Goal: Task Accomplishment & Management: Complete application form

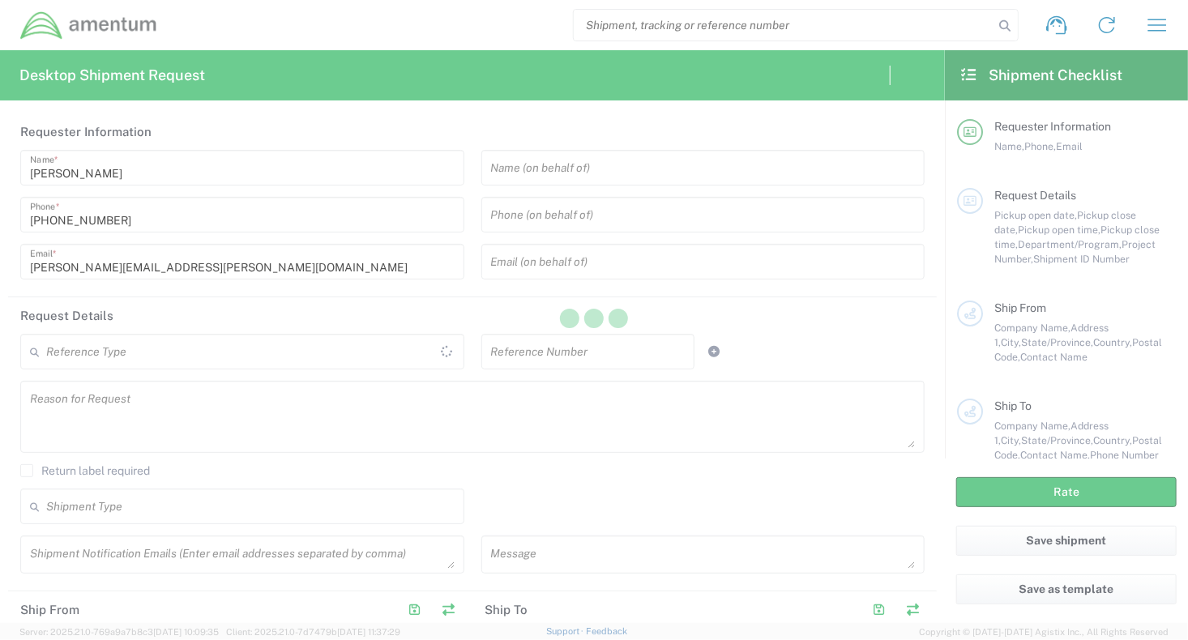
type input "[GEOGRAPHIC_DATA]"
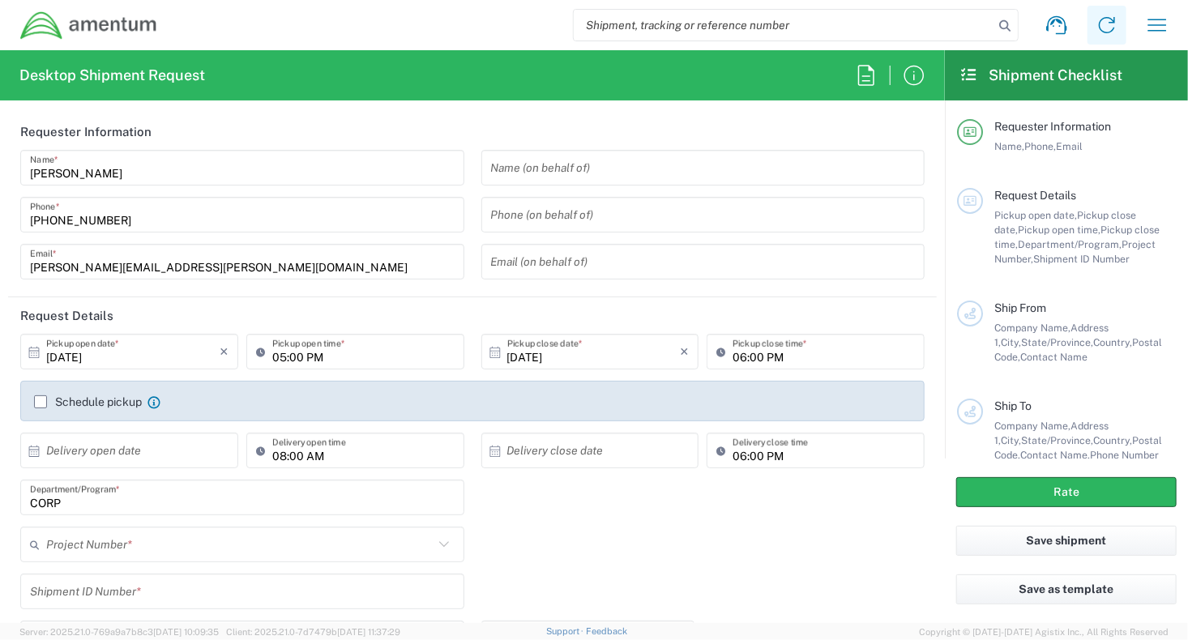
type input "CORP"
click at [1164, 23] on icon "button" at bounding box center [1157, 25] width 26 height 26
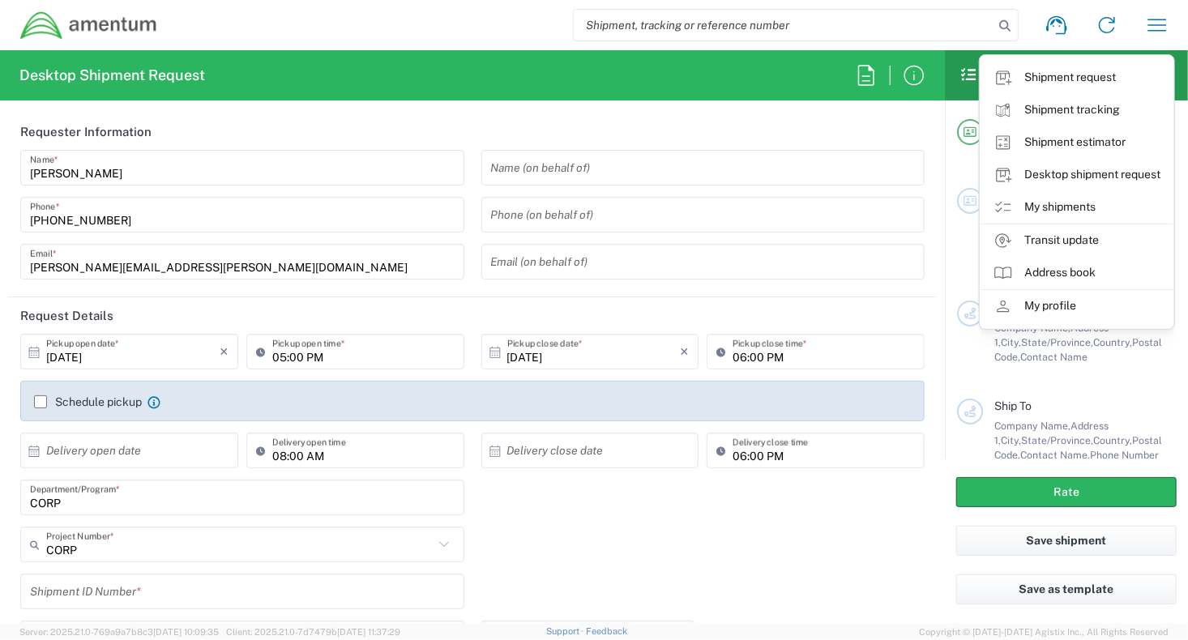
click at [1095, 213] on link "My shipments" at bounding box center [1076, 207] width 193 height 32
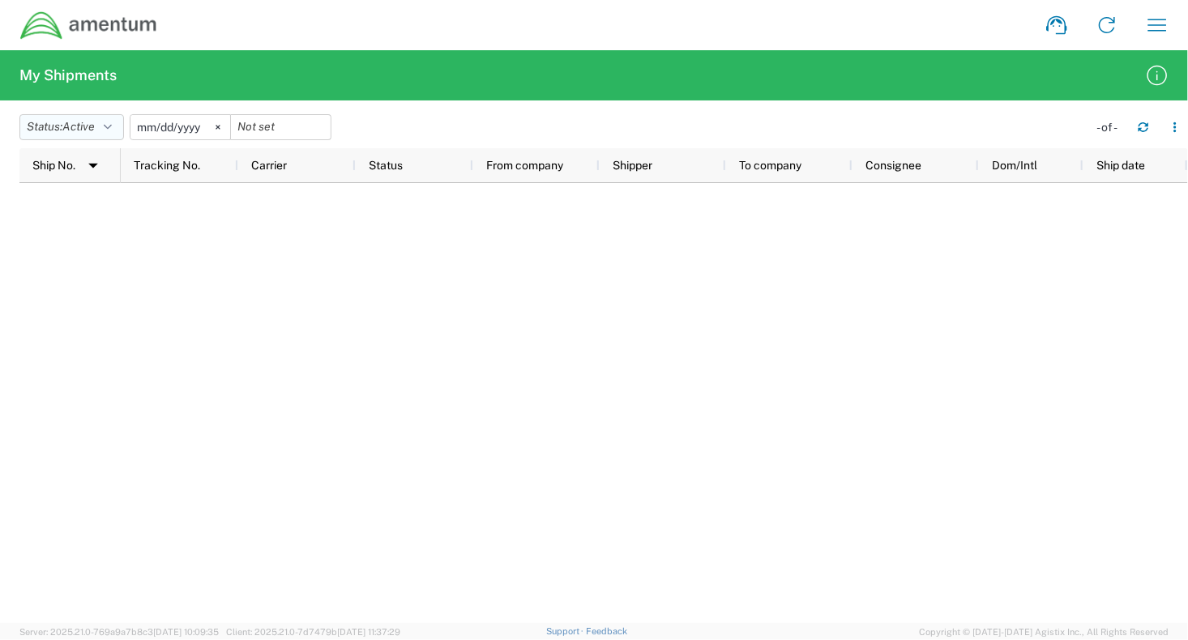
click at [112, 126] on icon "button" at bounding box center [108, 127] width 8 height 11
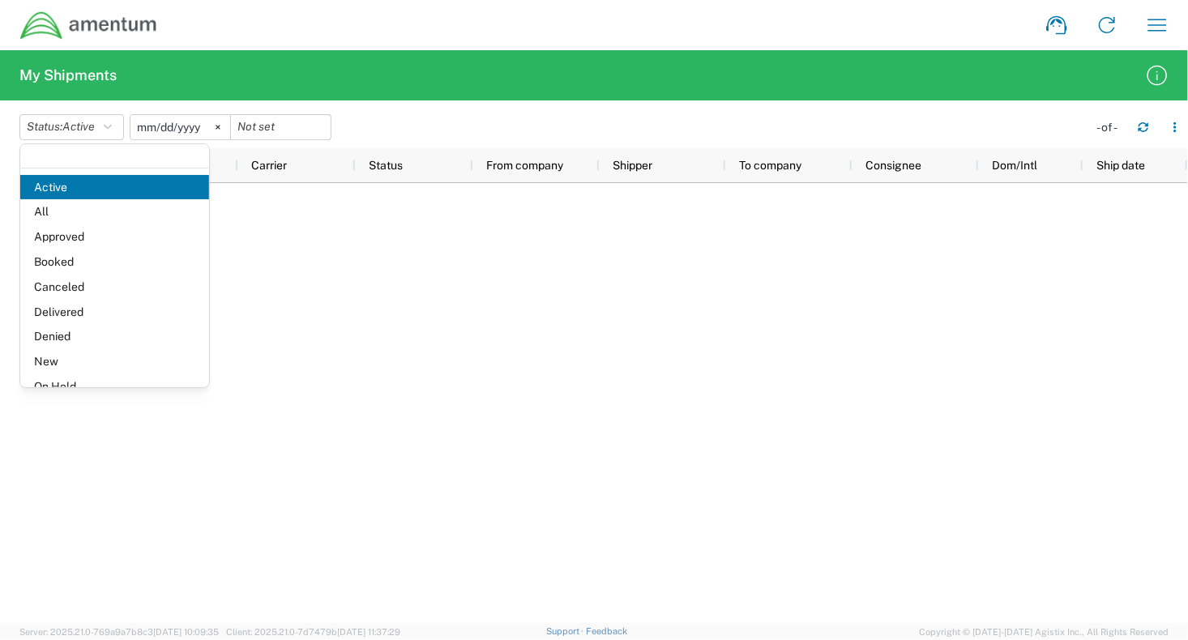
click at [83, 314] on span "Delivered" at bounding box center [114, 312] width 189 height 25
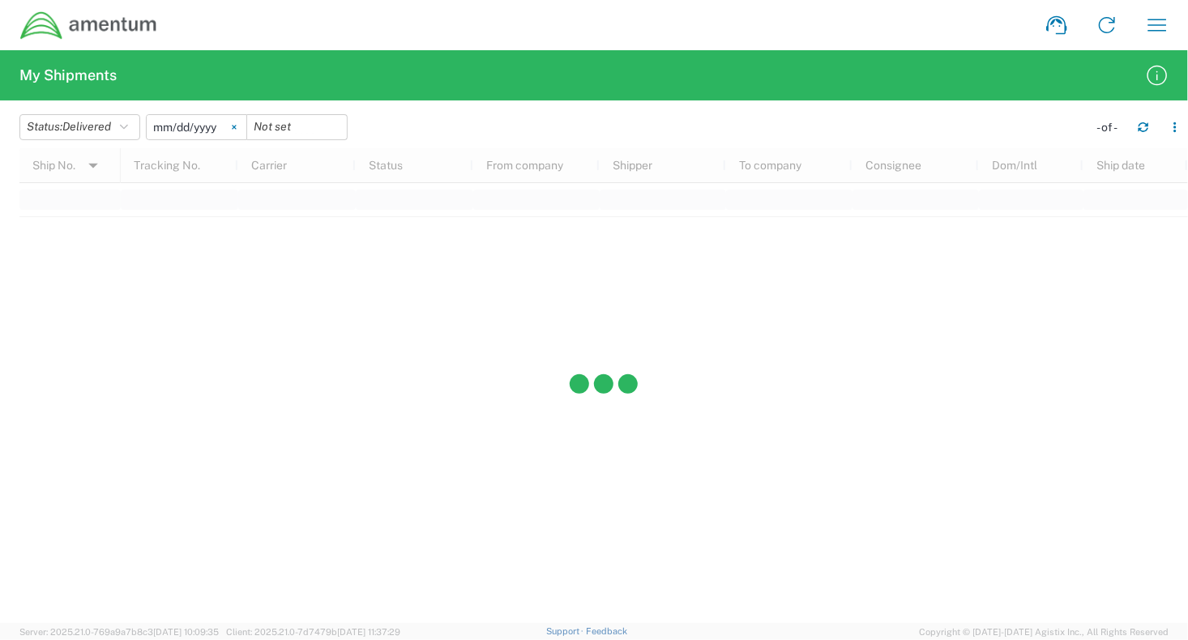
click at [237, 127] on icon at bounding box center [234, 127] width 5 height 5
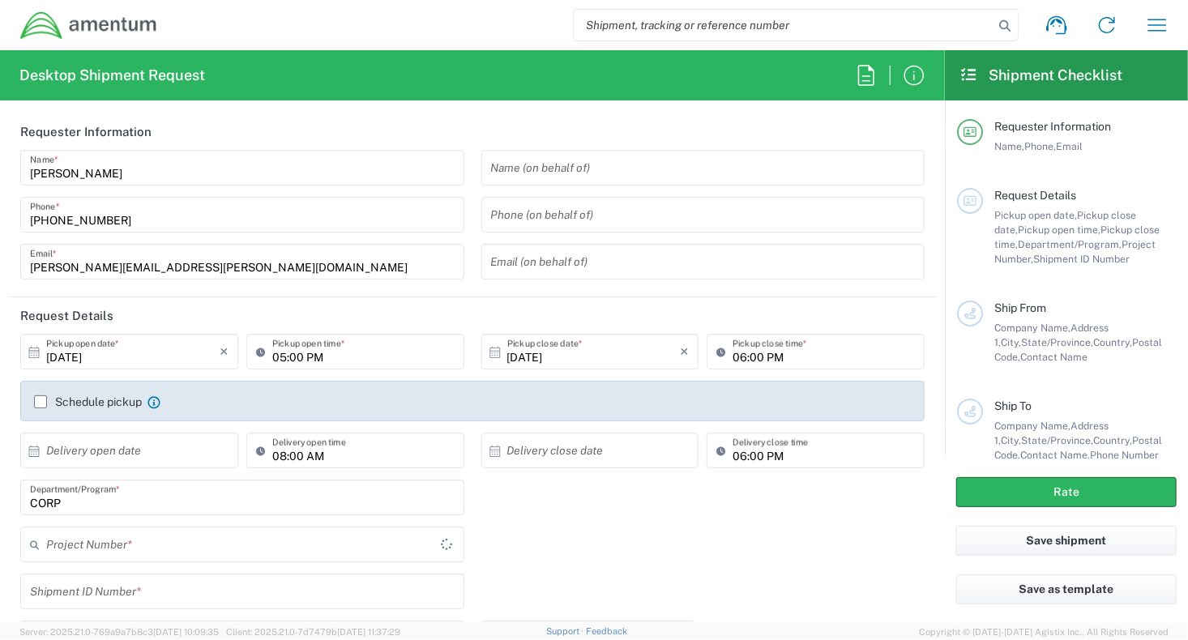
type input "CORP"
drag, startPoint x: 551, startPoint y: 574, endPoint x: 540, endPoint y: 551, distance: 25.4
click at [551, 574] on div "Shipment ID Number *" at bounding box center [472, 597] width 921 height 47
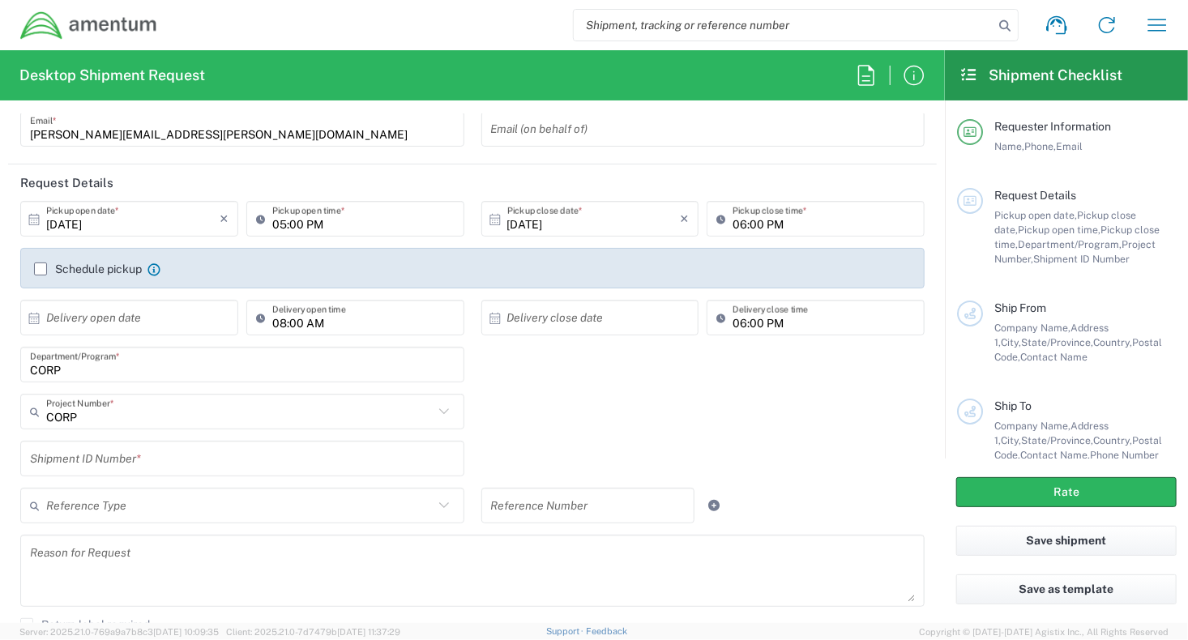
scroll to position [162, 0]
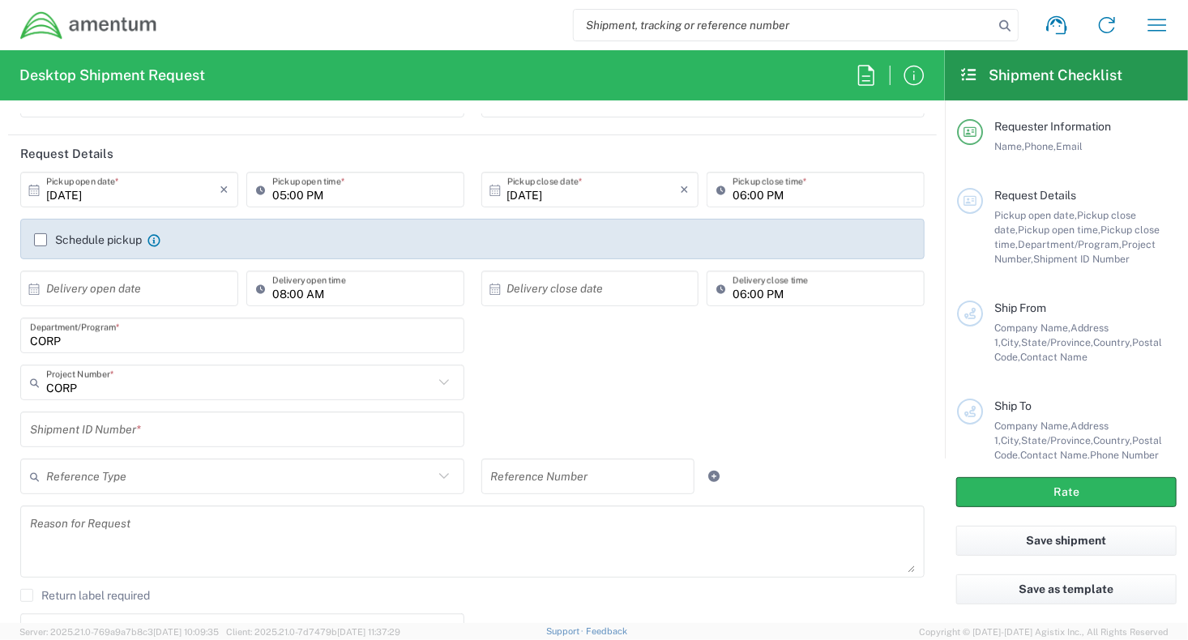
click at [145, 289] on input "text" at bounding box center [132, 289] width 173 height 28
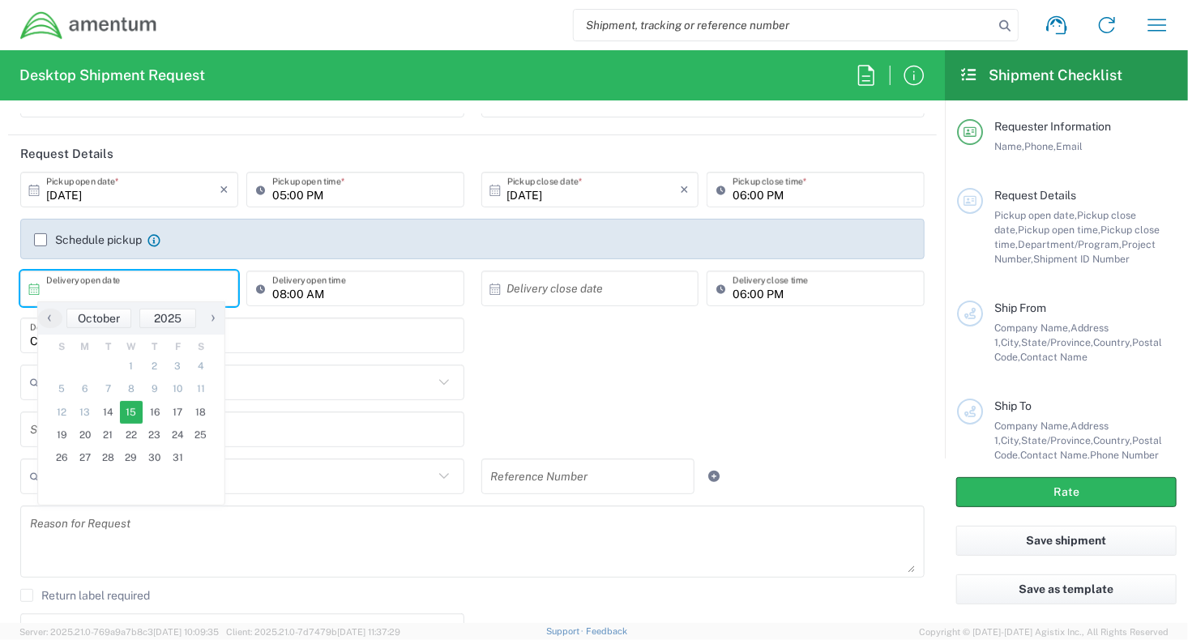
click at [132, 414] on span "15" at bounding box center [131, 412] width 23 height 23
type input "[DATE]"
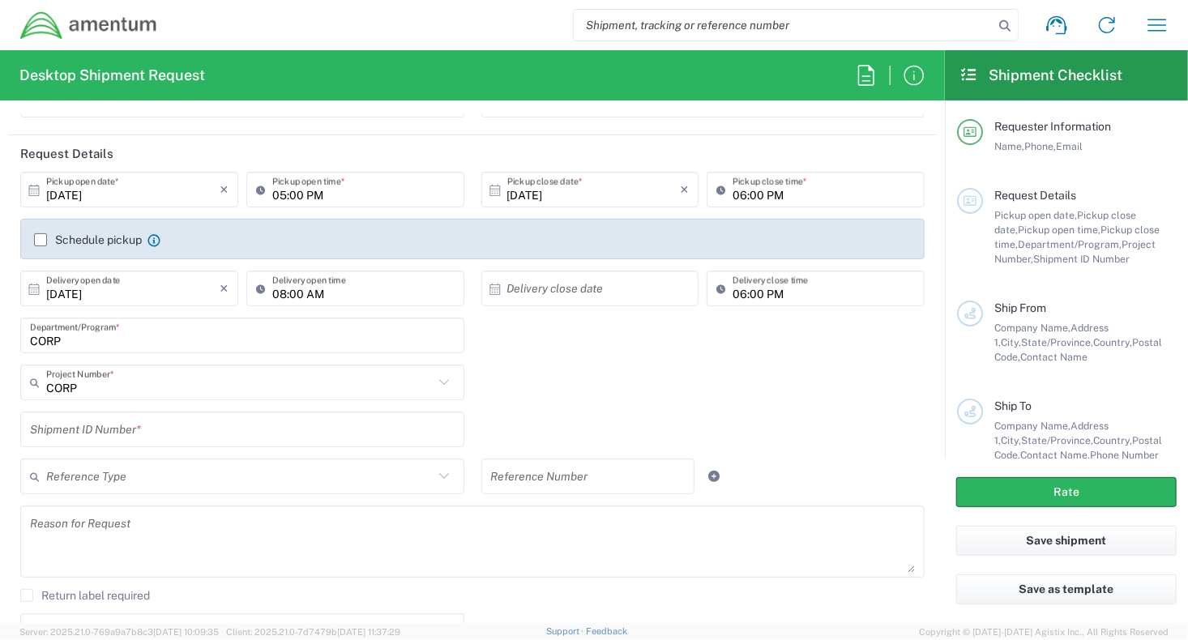
click at [529, 291] on input "text" at bounding box center [593, 289] width 173 height 28
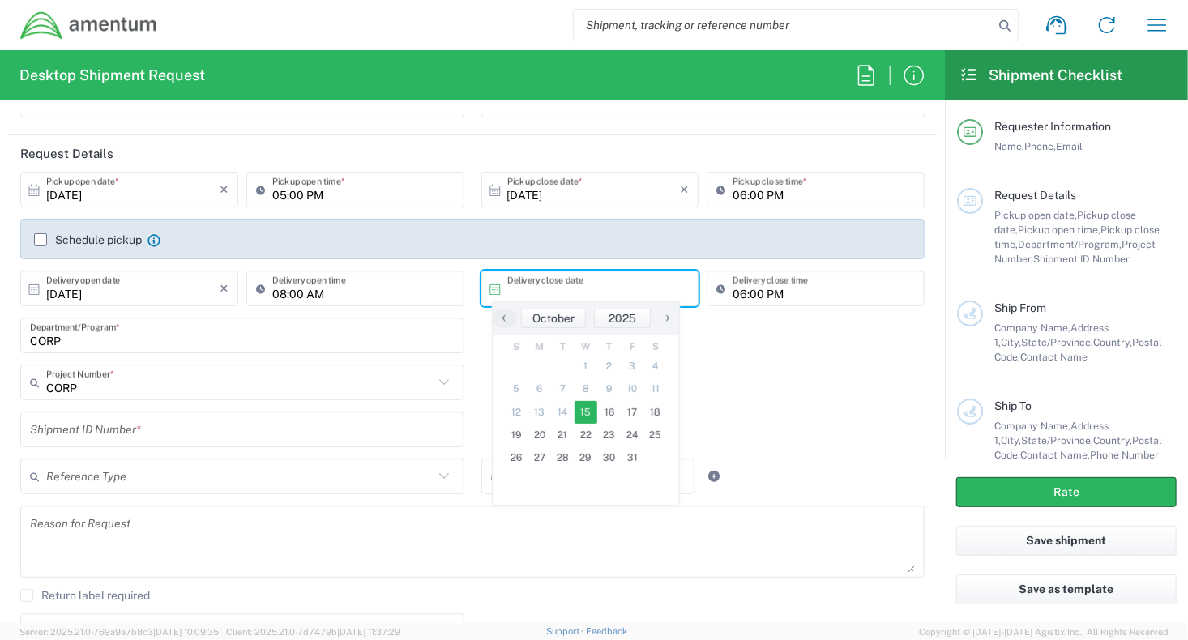
click at [588, 414] on span "15" at bounding box center [585, 412] width 23 height 23
type input "[DATE]"
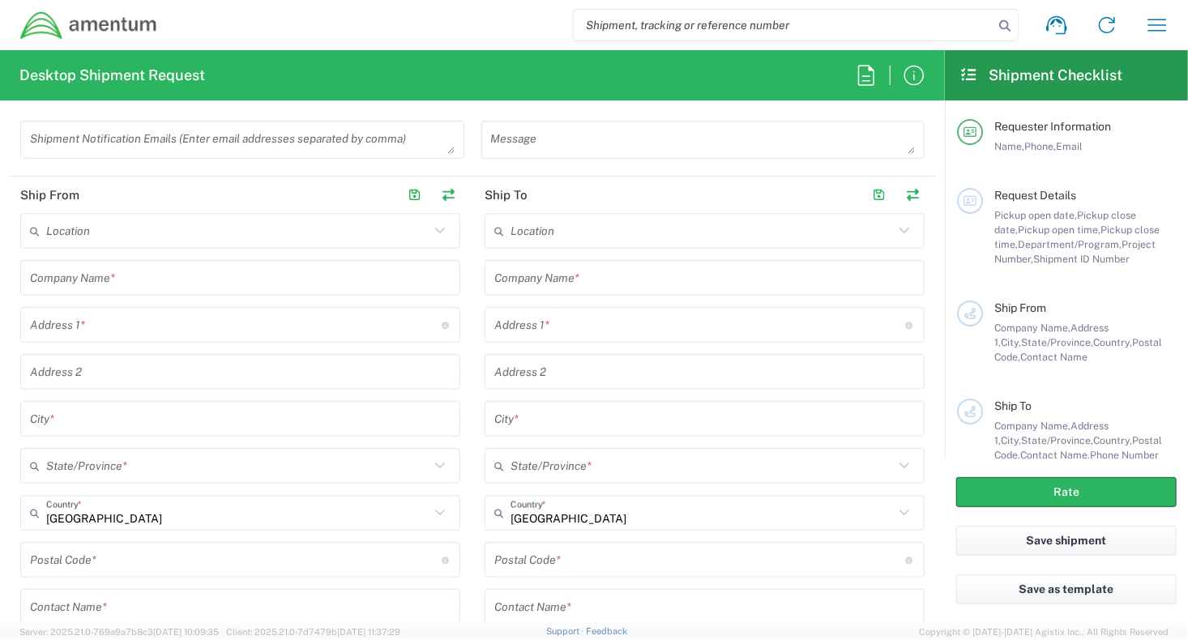
scroll to position [729, 0]
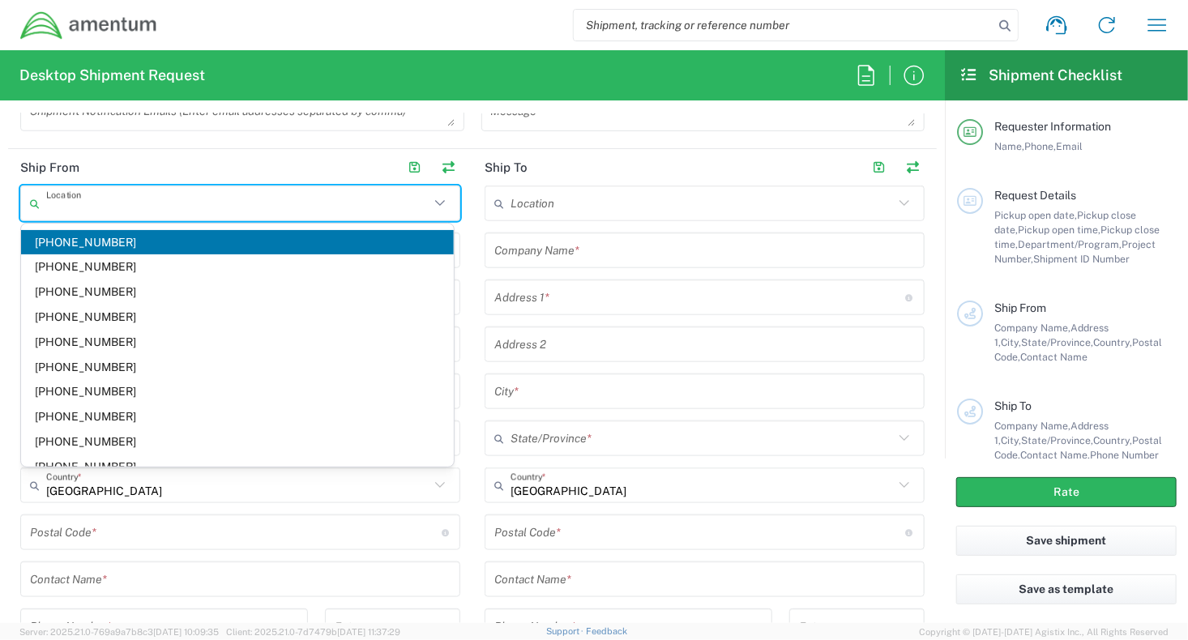
click at [194, 198] on input "text" at bounding box center [237, 204] width 383 height 28
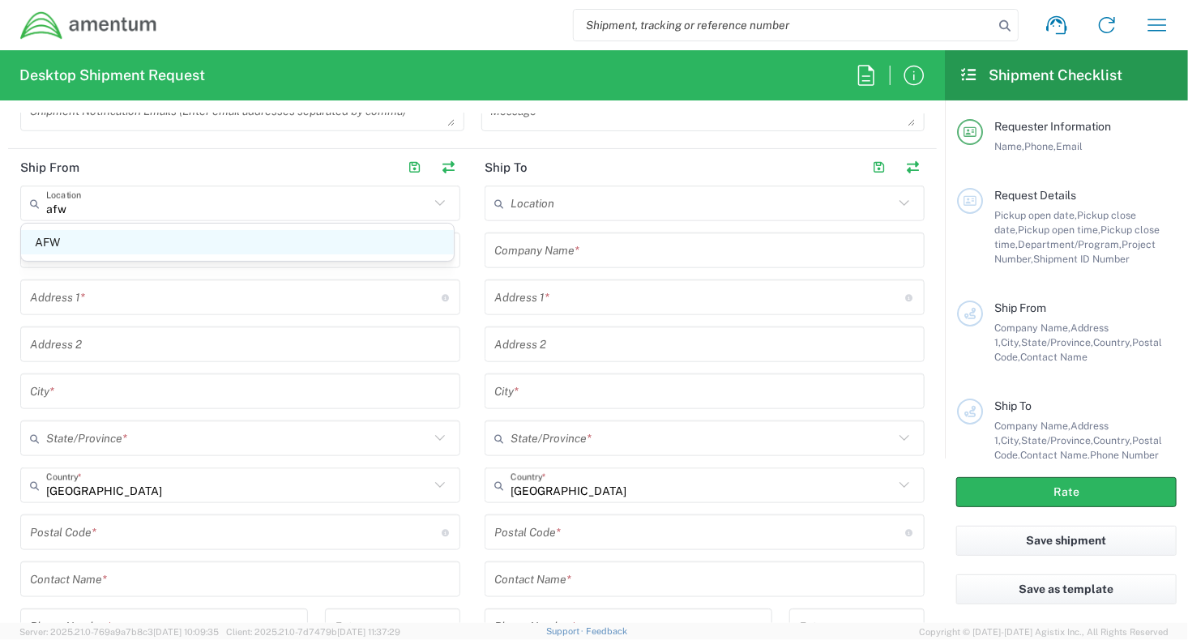
click at [164, 243] on span "AFW" at bounding box center [237, 242] width 433 height 25
type input "AFW"
type input "Amentum Services, Inc."
type input "[STREET_ADDRESS]"
type input "[GEOGRAPHIC_DATA]"
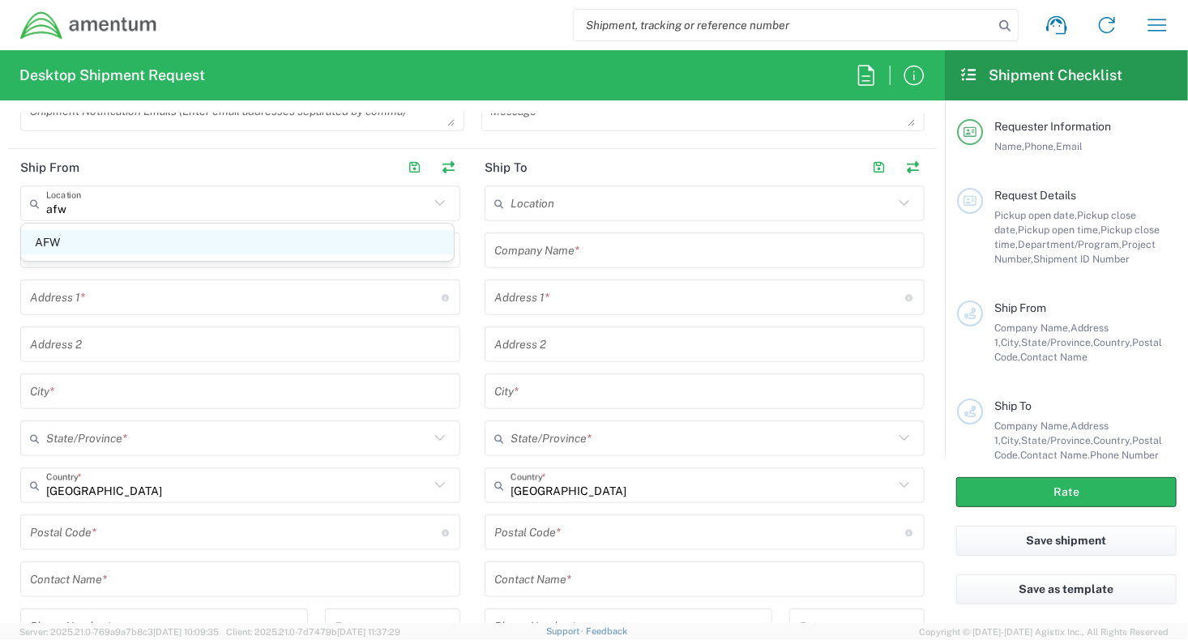
type input "[US_STATE]"
type input "76177"
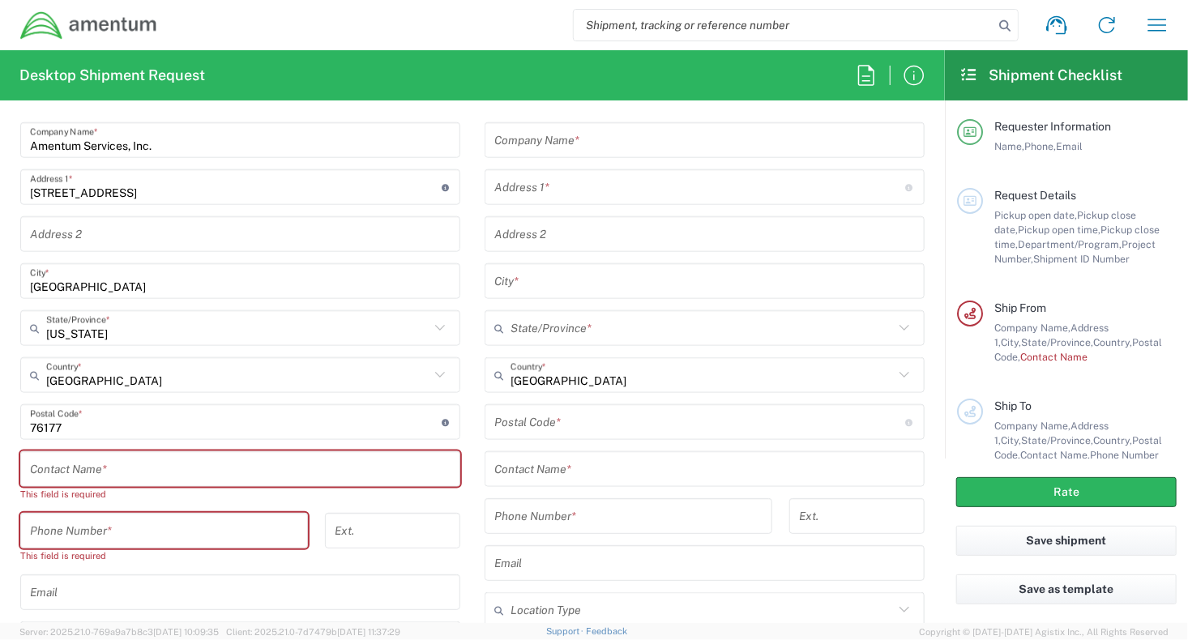
scroll to position [891, 0]
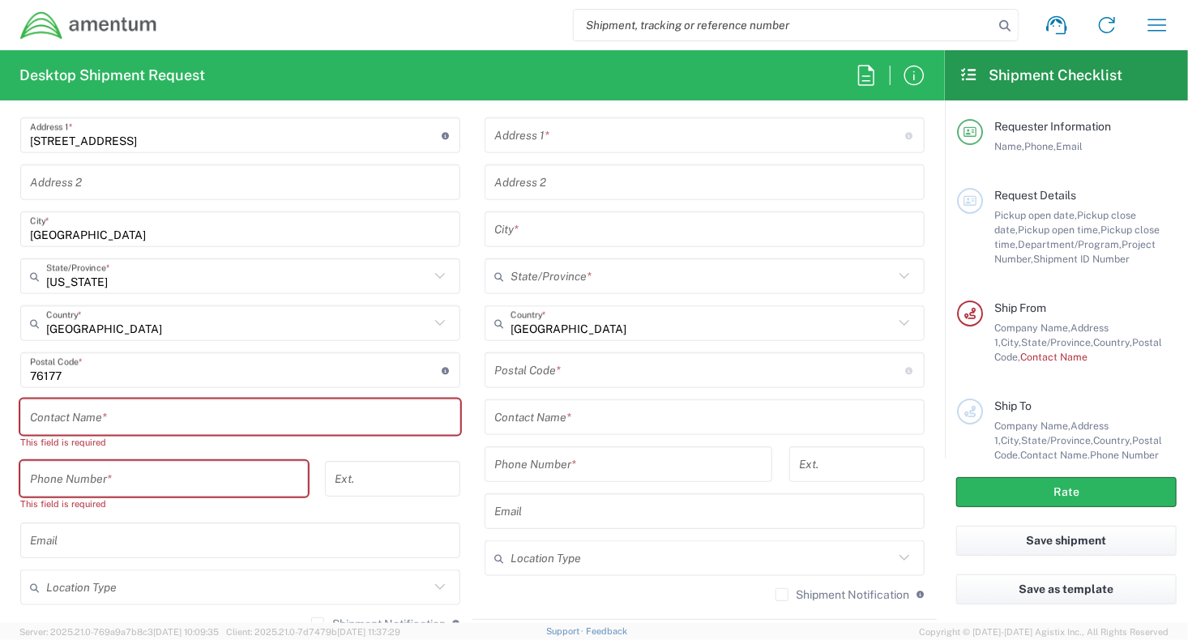
click at [130, 416] on input "text" at bounding box center [240, 418] width 421 height 28
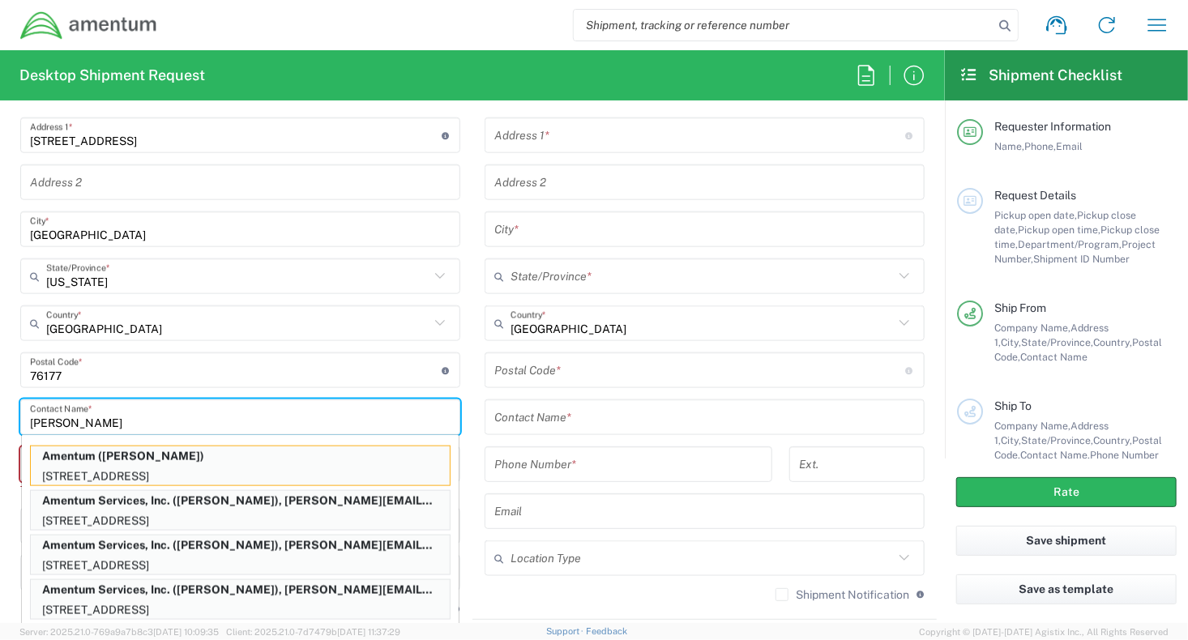
type input "[PERSON_NAME]"
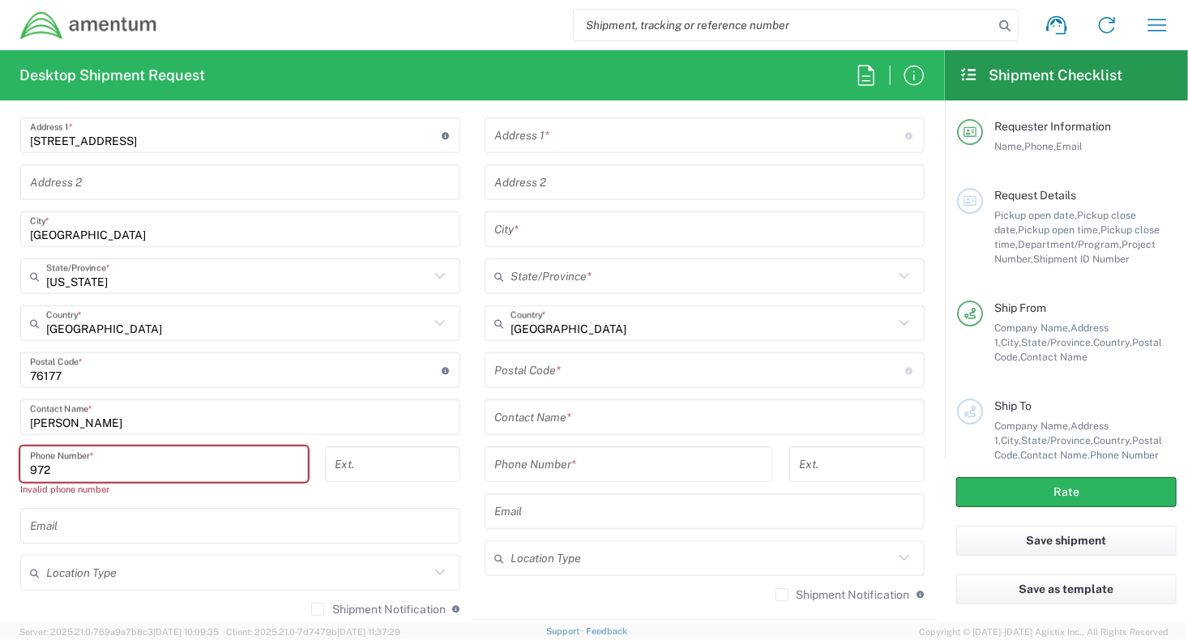
type input "9728164415"
type input "[PERSON_NAME][EMAIL_ADDRESS][PERSON_NAME][DOMAIN_NAME]"
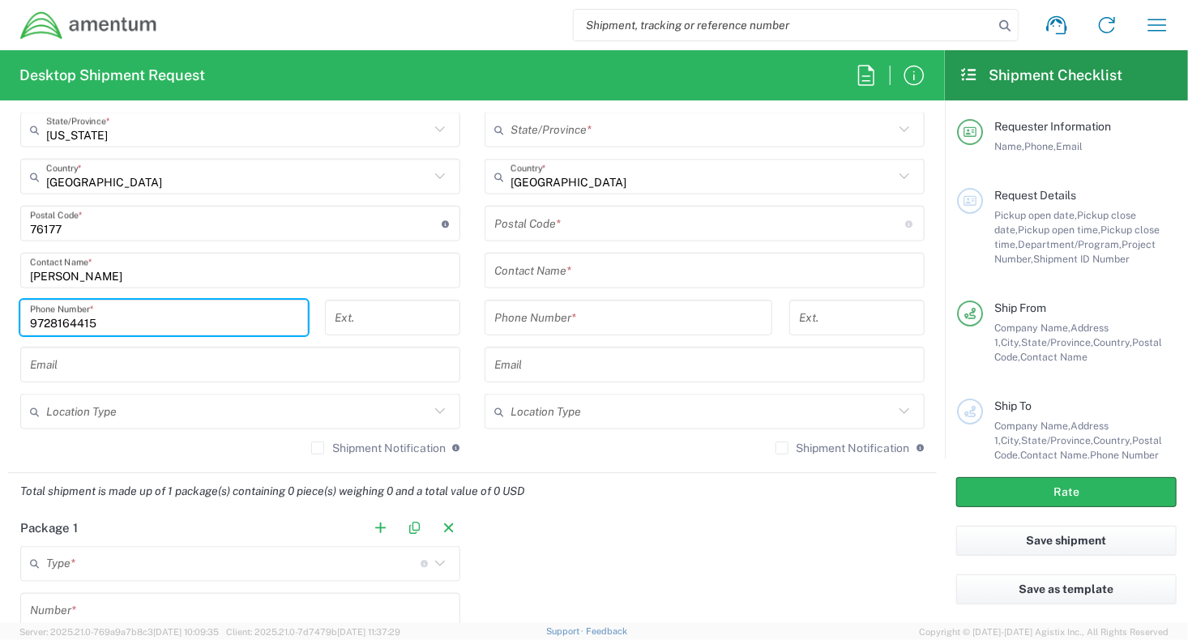
scroll to position [1053, 0]
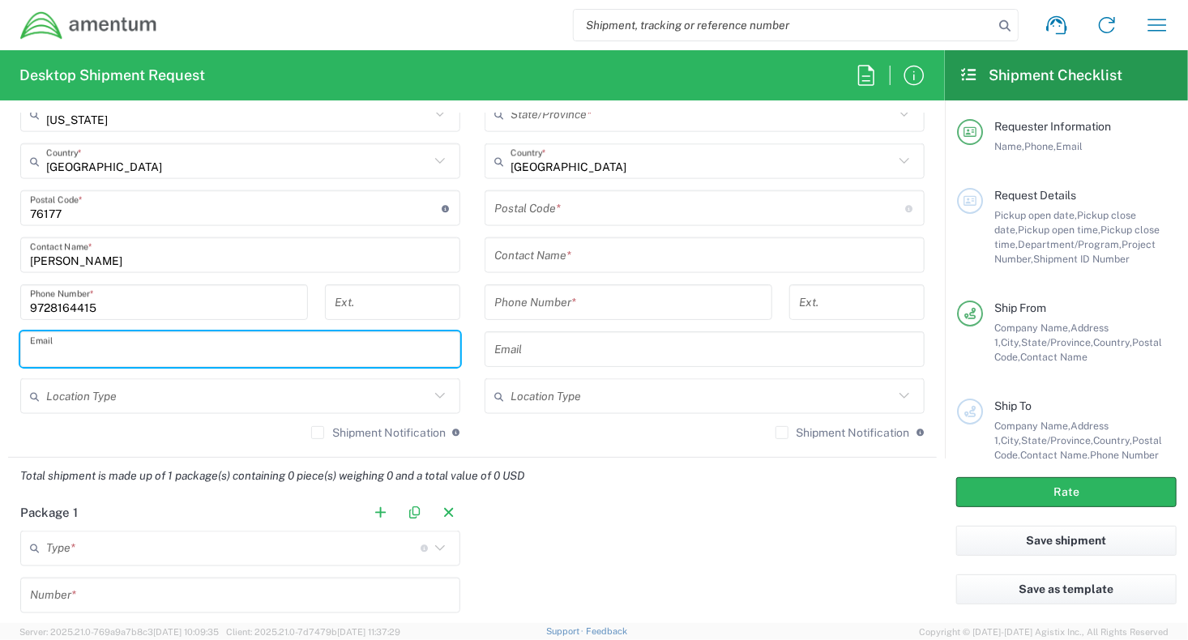
click at [116, 339] on input "text" at bounding box center [240, 349] width 421 height 28
type input "[PERSON_NAME][EMAIL_ADDRESS][PERSON_NAME][DOMAIN_NAME]"
type input "Carrollton"
type input "76177"
type input "9728164415"
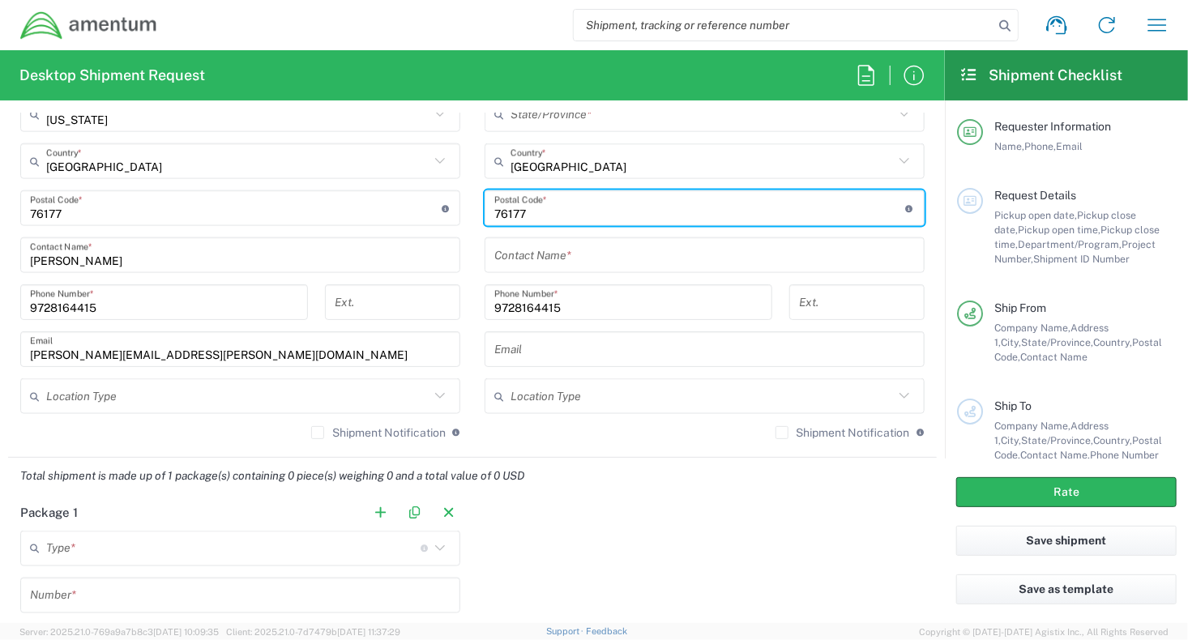
drag, startPoint x: 544, startPoint y: 205, endPoint x: 431, endPoint y: 211, distance: 113.6
click at [431, 211] on div "Ship From AFW Location AFW [PHONE_NUMBER] [PHONE_NUMBER] [PHONE_NUMBER] [PHONE_…" at bounding box center [472, 141] width 929 height 633
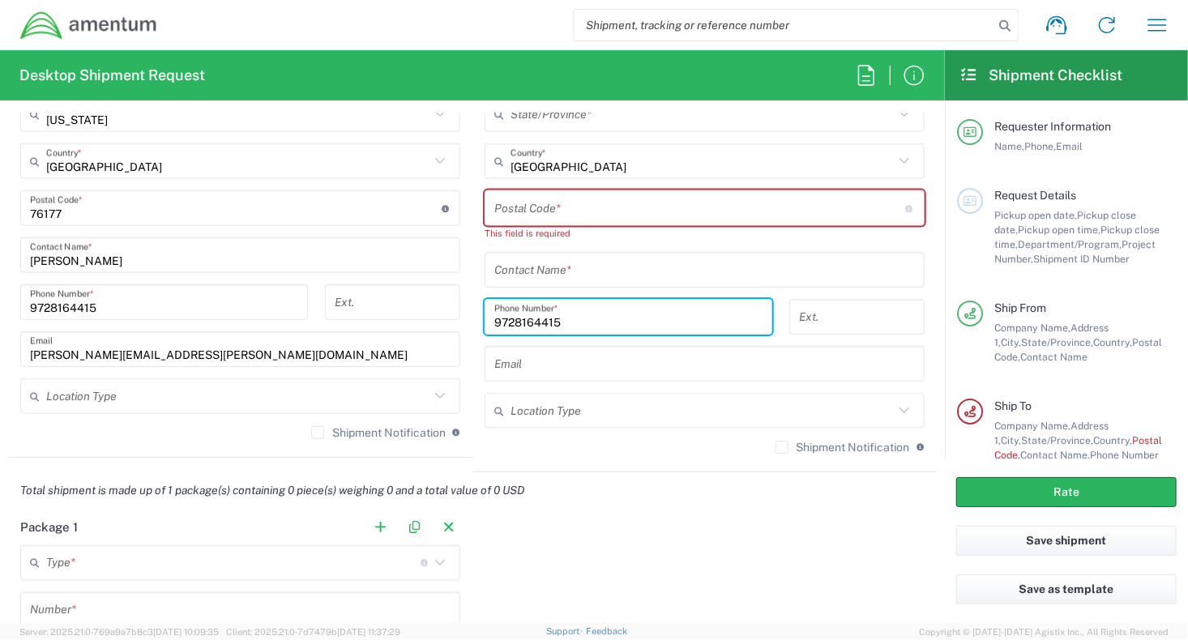
drag, startPoint x: 568, startPoint y: 316, endPoint x: 444, endPoint y: 319, distance: 124.0
click at [444, 319] on div "Ship From AFW Location AFW [PHONE_NUMBER] [PHONE_NUMBER] [PHONE_NUMBER] [PHONE_…" at bounding box center [472, 148] width 929 height 647
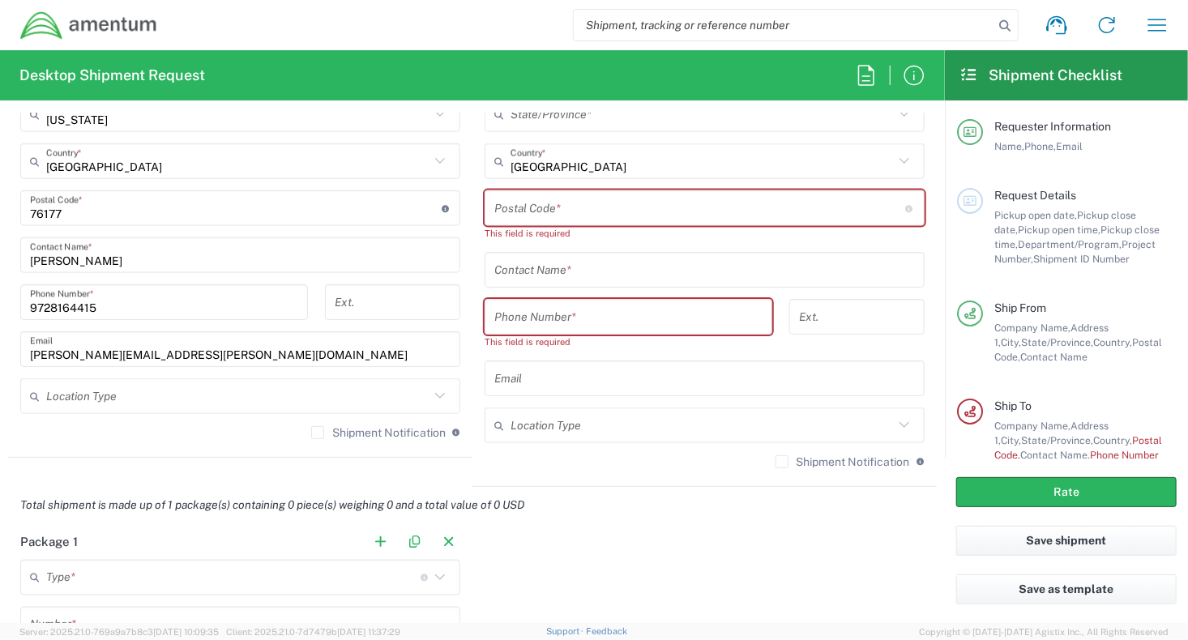
click at [315, 432] on label "Shipment Notification" at bounding box center [378, 432] width 135 height 13
click at [318, 433] on input "Shipment Notification" at bounding box center [318, 433] width 0 height 0
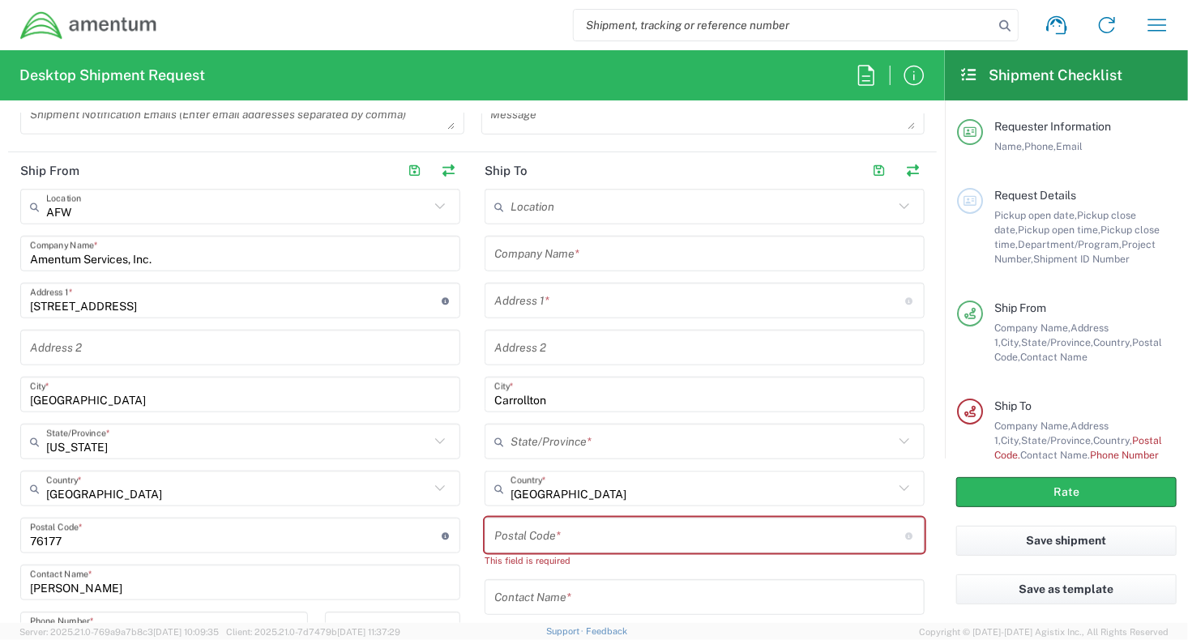
scroll to position [729, 0]
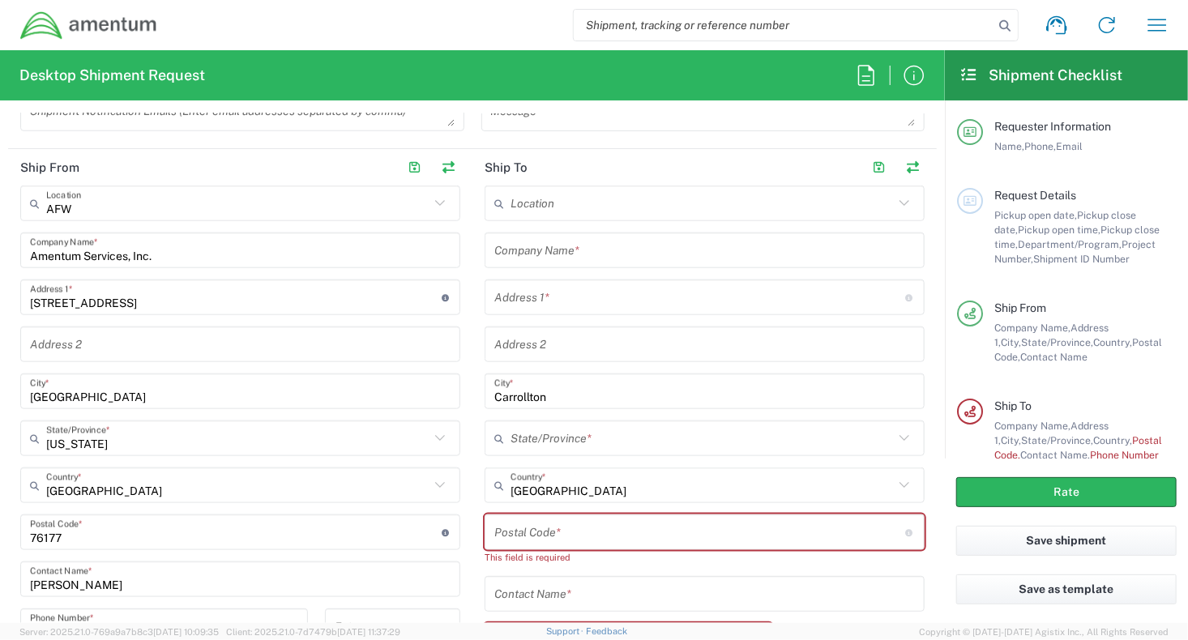
click at [582, 246] on input "text" at bounding box center [704, 251] width 421 height 28
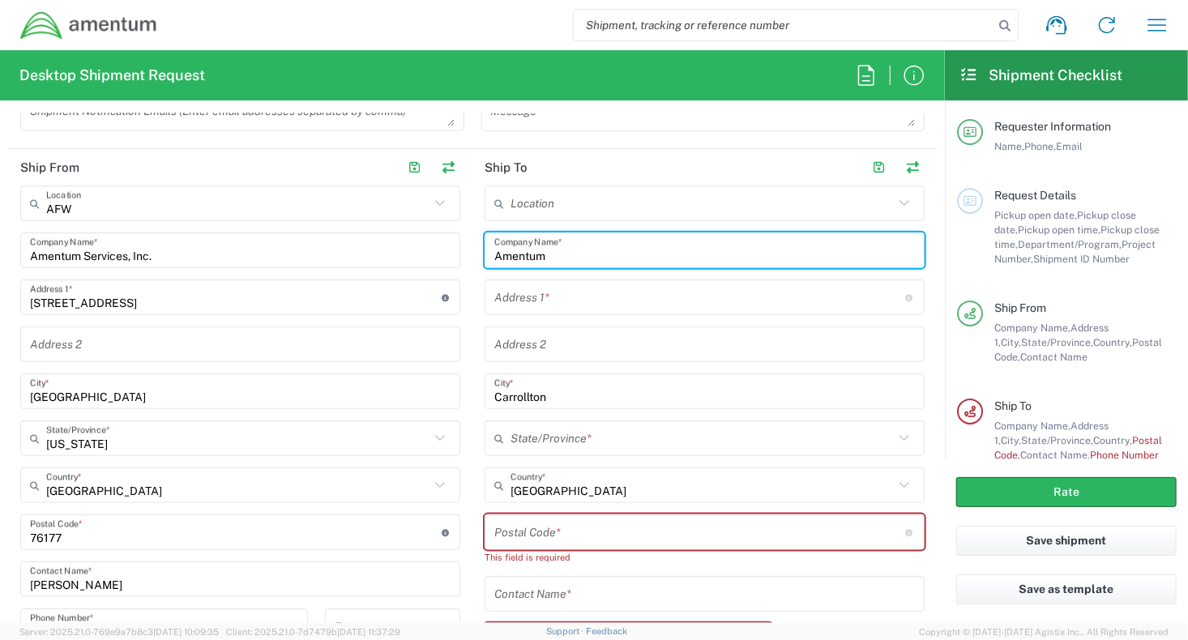
type input "Amentum"
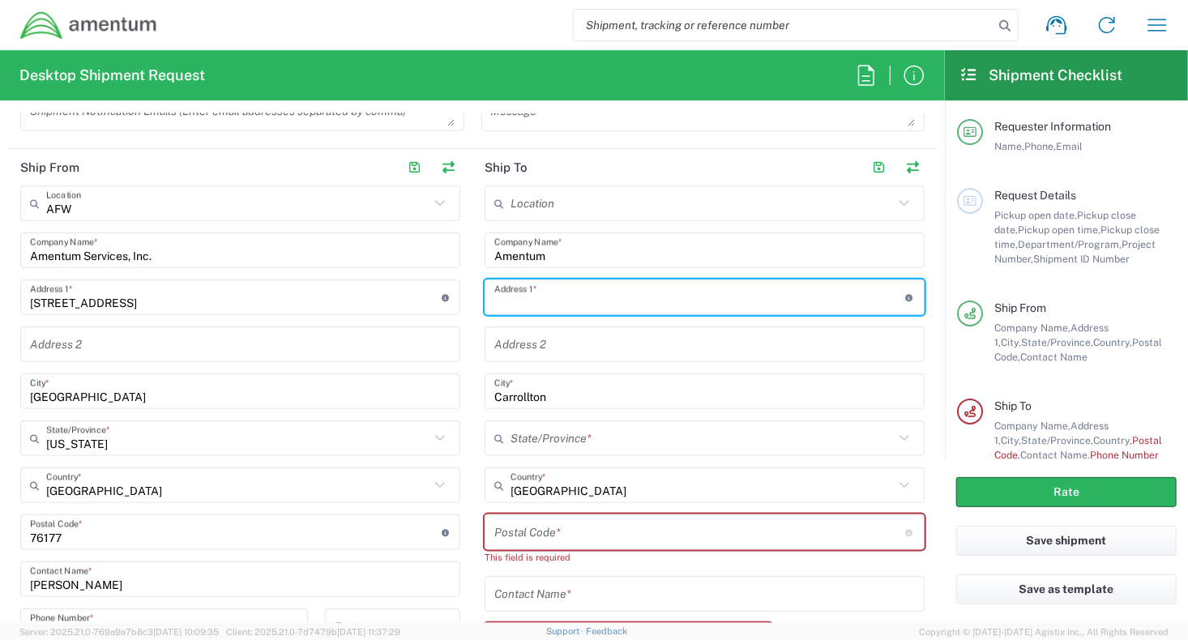
paste input "[STREET_ADDRESS]"
type input "[STREET_ADDRESS]"
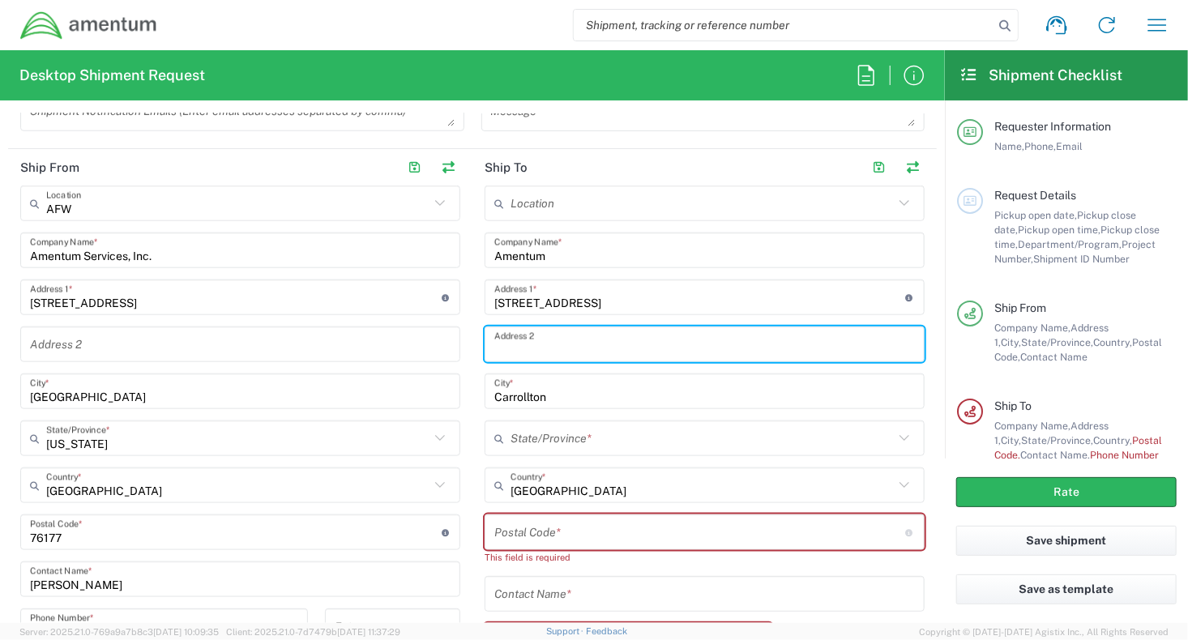
click at [561, 345] on input "text" at bounding box center [704, 345] width 421 height 28
paste input "Suite 400,"
type input "Suite 400"
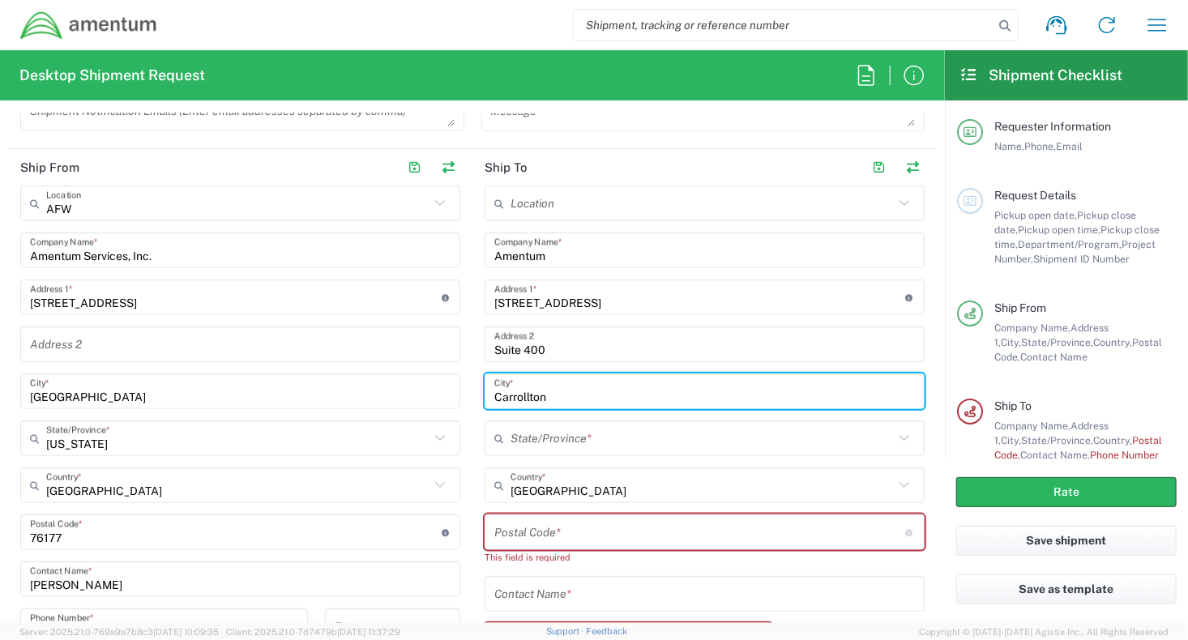
drag, startPoint x: 563, startPoint y: 388, endPoint x: 410, endPoint y: 391, distance: 153.2
click at [410, 391] on div "Ship From AFW Location AFW [PHONE_NUMBER] [PHONE_NUMBER] [PHONE_NUMBER] [PHONE_…" at bounding box center [472, 480] width 929 height 662
paste input "20151"
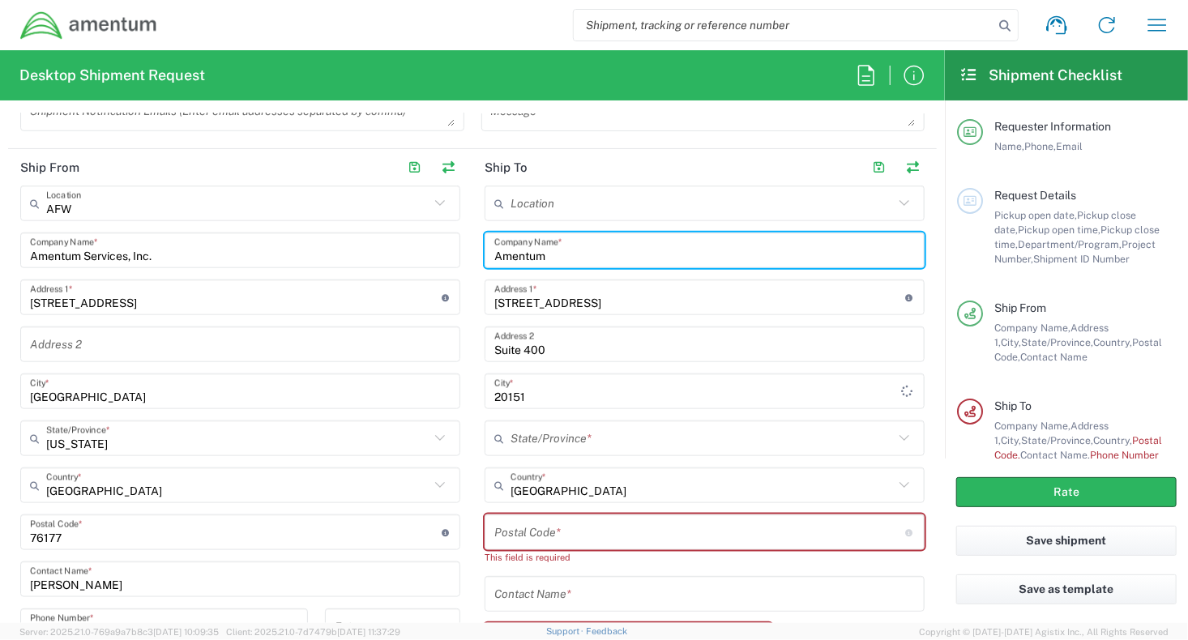
click at [539, 248] on input "Amentum" at bounding box center [704, 251] width 421 height 28
drag, startPoint x: 548, startPoint y: 402, endPoint x: 534, endPoint y: 396, distance: 14.9
click at [547, 402] on input "20151" at bounding box center [704, 392] width 421 height 28
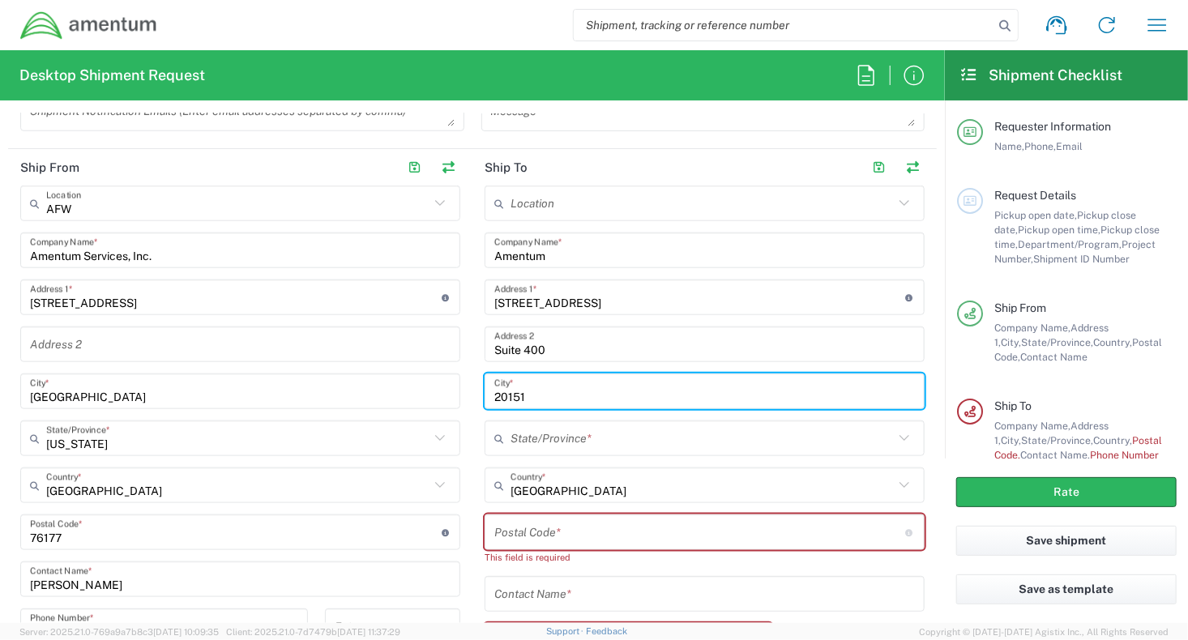
drag, startPoint x: 532, startPoint y: 395, endPoint x: 473, endPoint y: 394, distance: 59.2
click at [473, 394] on main "Location [PHONE_NUMBER] [PHONE_NUMBER] [PHONE_NUMBER] [PHONE_NUMBER] [PHONE_NUM…" at bounding box center [704, 495] width 464 height 619
paste input "Chantilly"
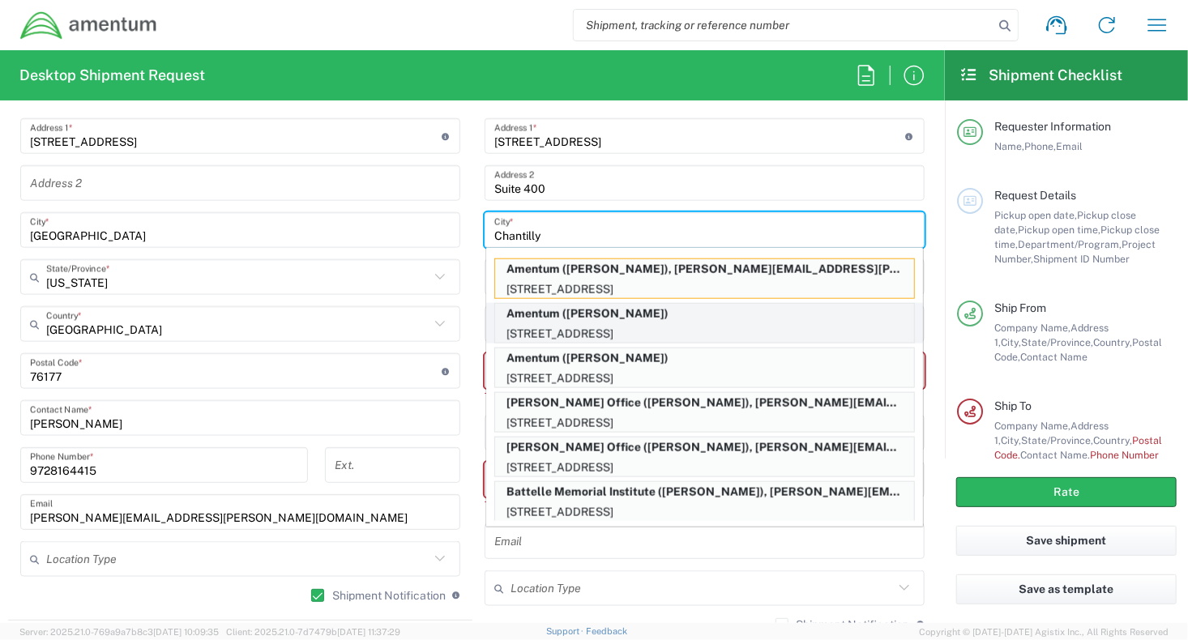
scroll to position [891, 0]
type input "Chantilly"
click at [567, 201] on div "Location [PHONE_NUMBER] [PHONE_NUMBER] [PHONE_NUMBER] [PHONE_NUMBER] [PHONE_NUM…" at bounding box center [705, 332] width 440 height 619
click at [472, 234] on main "Location [PHONE_NUMBER] [PHONE_NUMBER] [PHONE_NUMBER] [PHONE_NUMBER] [PHONE_NUM…" at bounding box center [704, 332] width 464 height 619
click at [475, 341] on main "Location [PHONE_NUMBER] [PHONE_NUMBER] [PHONE_NUMBER] [PHONE_NUMBER] [PHONE_NUM…" at bounding box center [704, 332] width 464 height 619
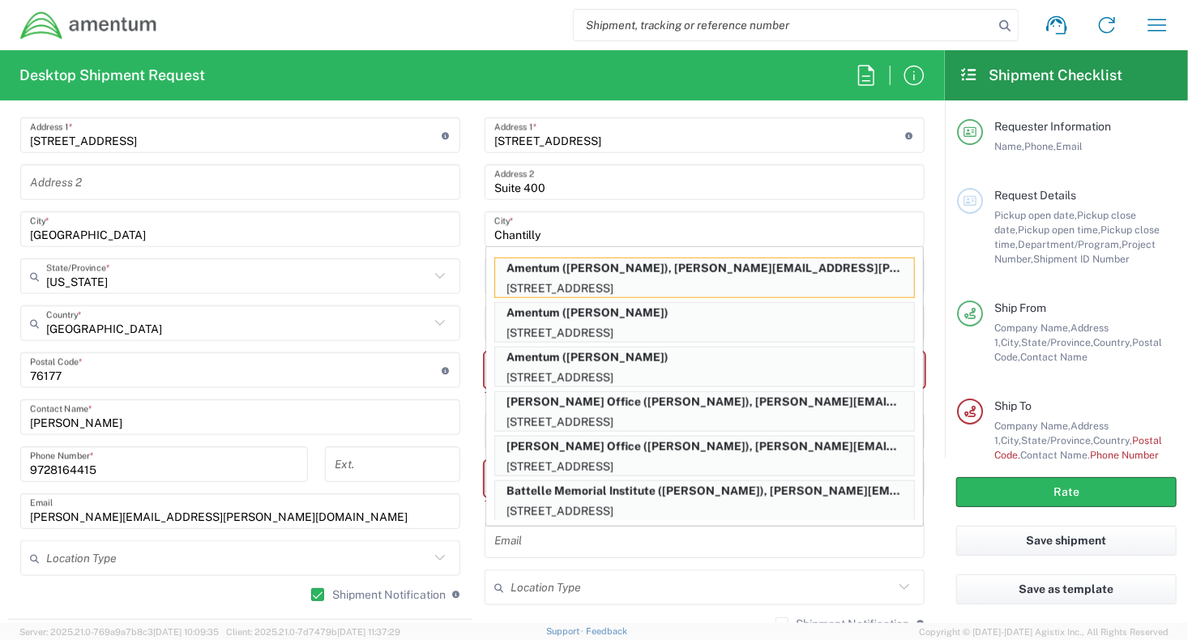
click at [472, 340] on main "Location [PHONE_NUMBER] [PHONE_NUMBER] [PHONE_NUMBER] [PHONE_NUMBER] [PHONE_NUM…" at bounding box center [704, 332] width 464 height 619
drag, startPoint x: 464, startPoint y: 339, endPoint x: 469, endPoint y: 331, distance: 8.8
click at [465, 339] on main "AFW Location AFW [PHONE_NUMBER] [PHONE_NUMBER] [PHONE_NUMBER] [PHONE_NUMBER] [P…" at bounding box center [240, 318] width 464 height 590
click at [554, 237] on input "Chantilly" at bounding box center [704, 230] width 421 height 28
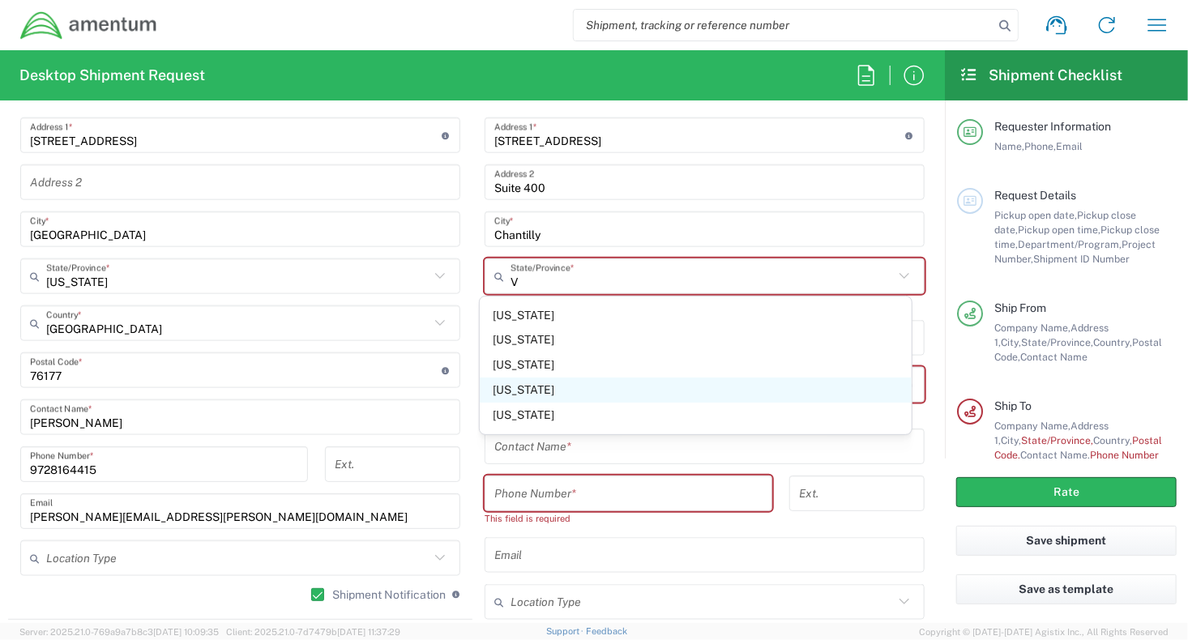
click at [512, 390] on span "[US_STATE]" at bounding box center [696, 390] width 433 height 25
type input "[US_STATE]"
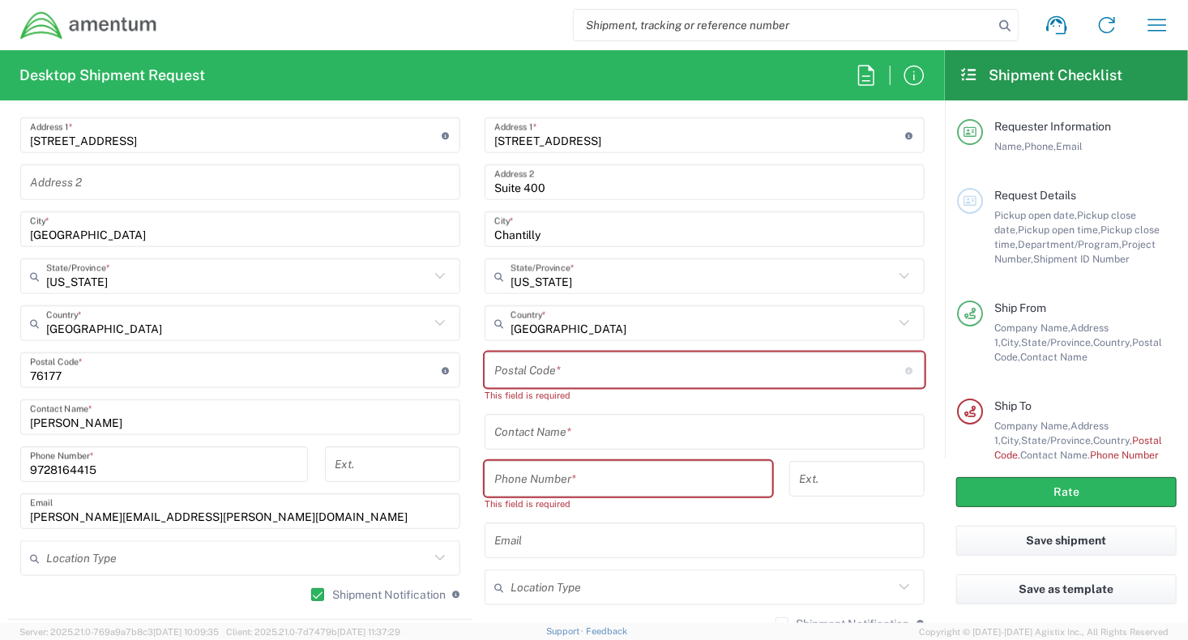
click at [508, 374] on input "undefined" at bounding box center [700, 371] width 412 height 28
paste input "20151"
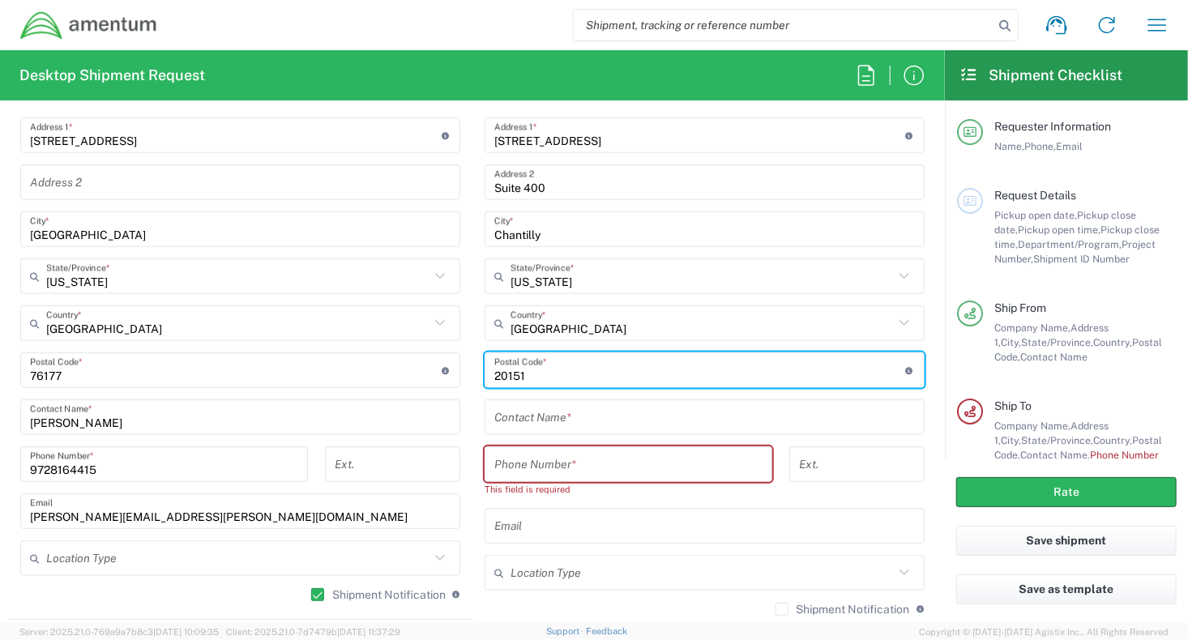
type input "20151"
click at [459, 310] on main "AFW Location AFW [PHONE_NUMBER] [PHONE_NUMBER] [PHONE_NUMBER] [PHONE_NUMBER] [P…" at bounding box center [240, 318] width 464 height 590
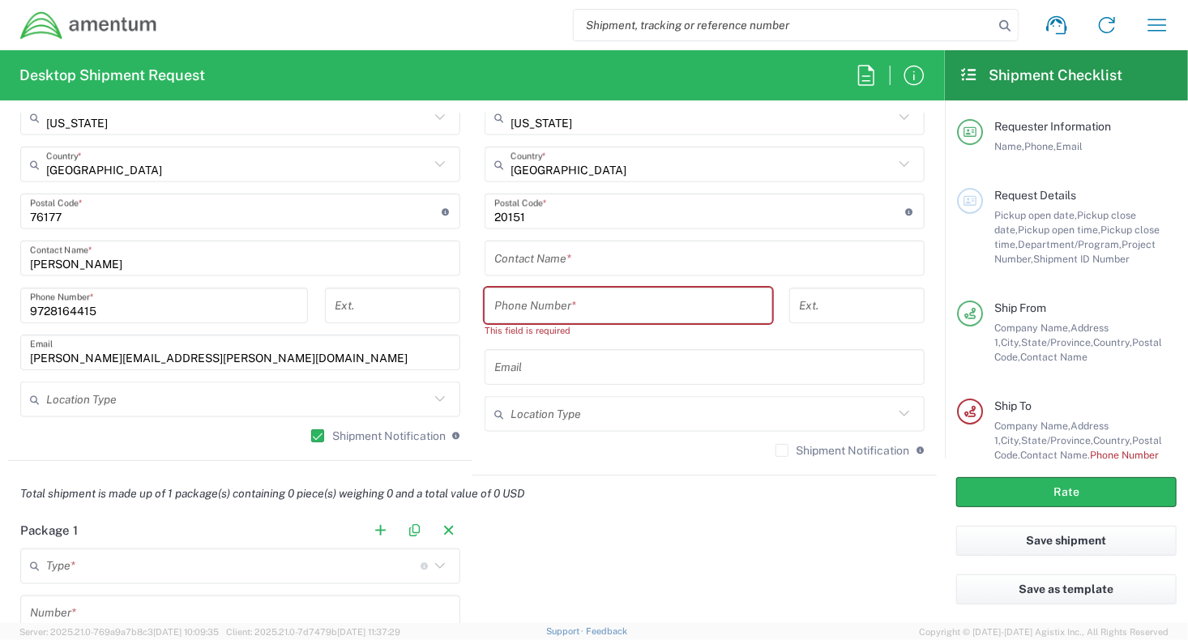
scroll to position [1053, 0]
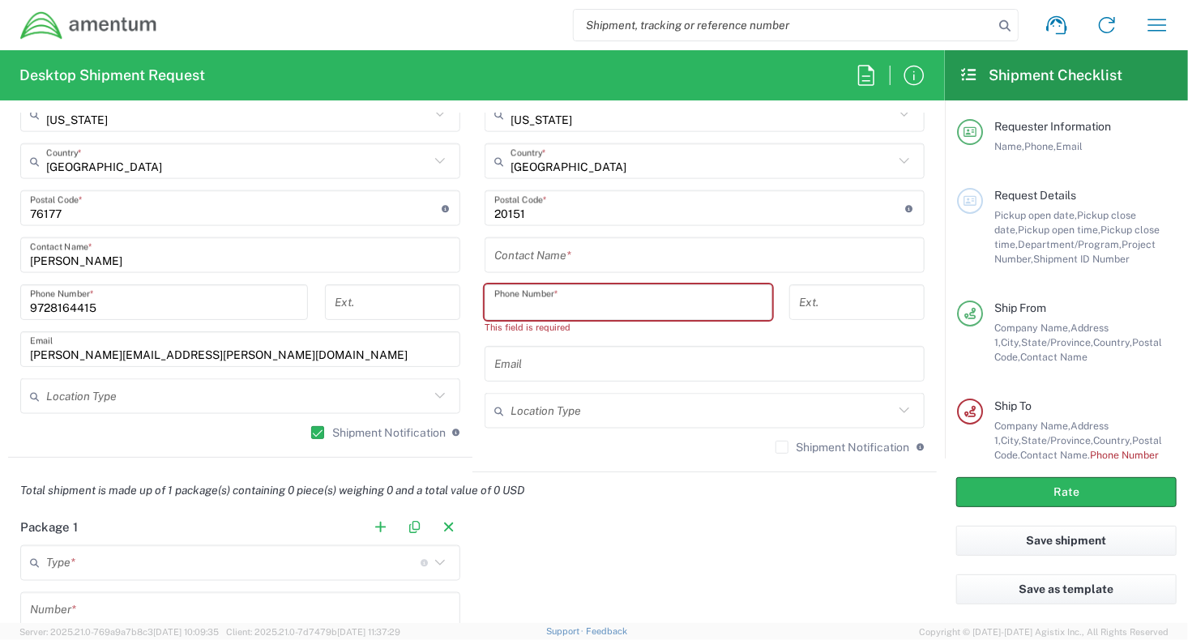
click at [544, 296] on input "tel" at bounding box center [628, 302] width 268 height 28
paste input "[PHONE_NUMBER]"
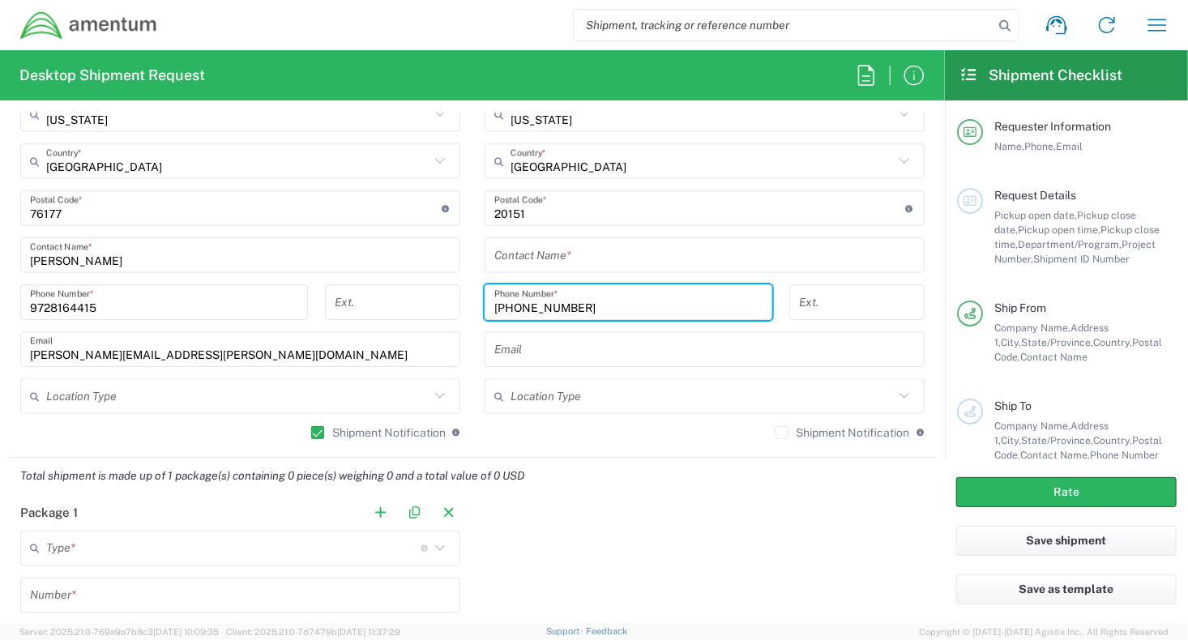
type input "[PHONE_NUMBER]"
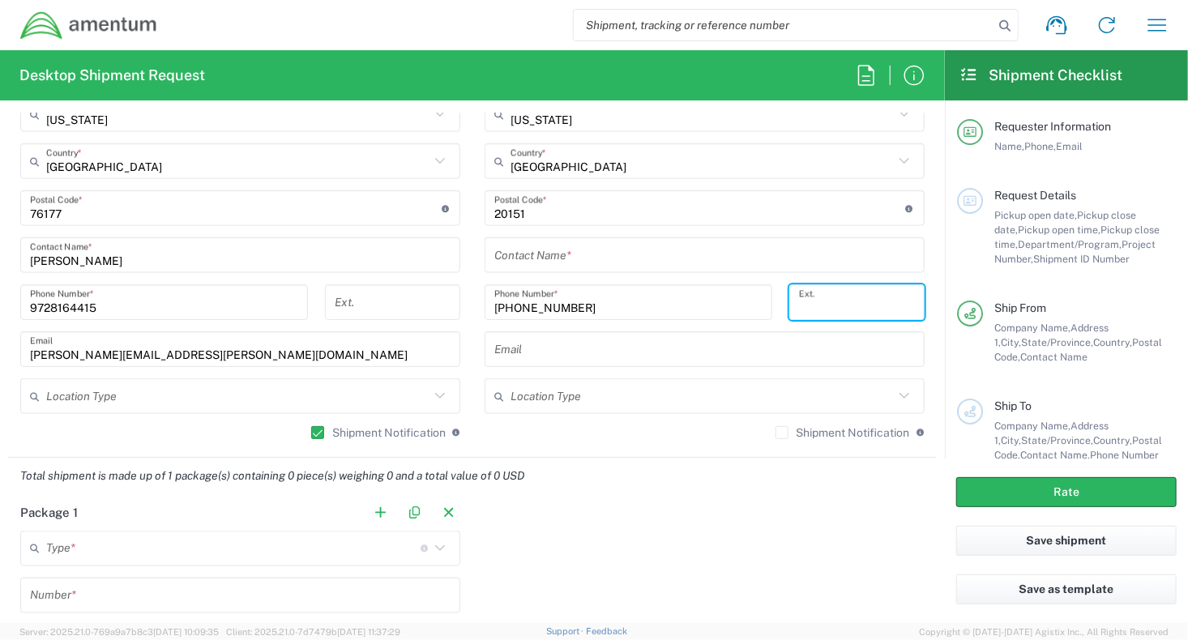
click at [561, 335] on input "text" at bounding box center [704, 349] width 421 height 28
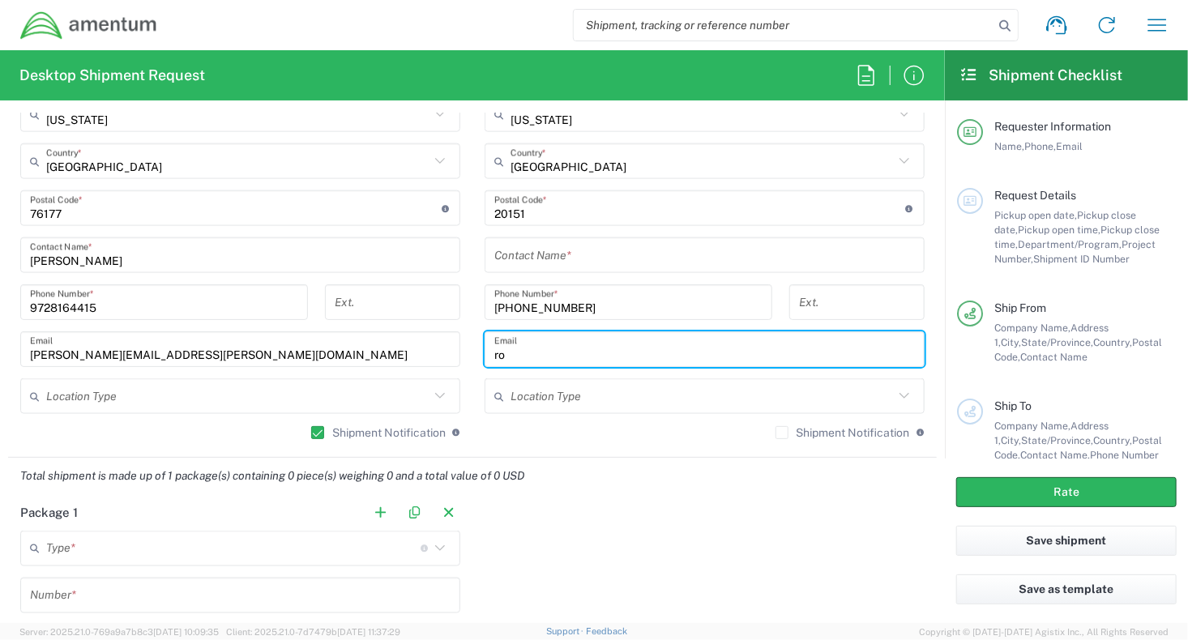
type input "r"
click at [539, 587] on div "Package 1 Type * Material used to package goods Crate(s) Envelope Pallet(s) Ove…" at bounding box center [472, 645] width 929 height 303
click at [563, 351] on input "text" at bounding box center [704, 349] width 421 height 28
paste input "[PERSON_NAME][EMAIL_ADDRESS][PERSON_NAME][DOMAIN_NAME]"
drag, startPoint x: 663, startPoint y: 344, endPoint x: 493, endPoint y: 376, distance: 172.3
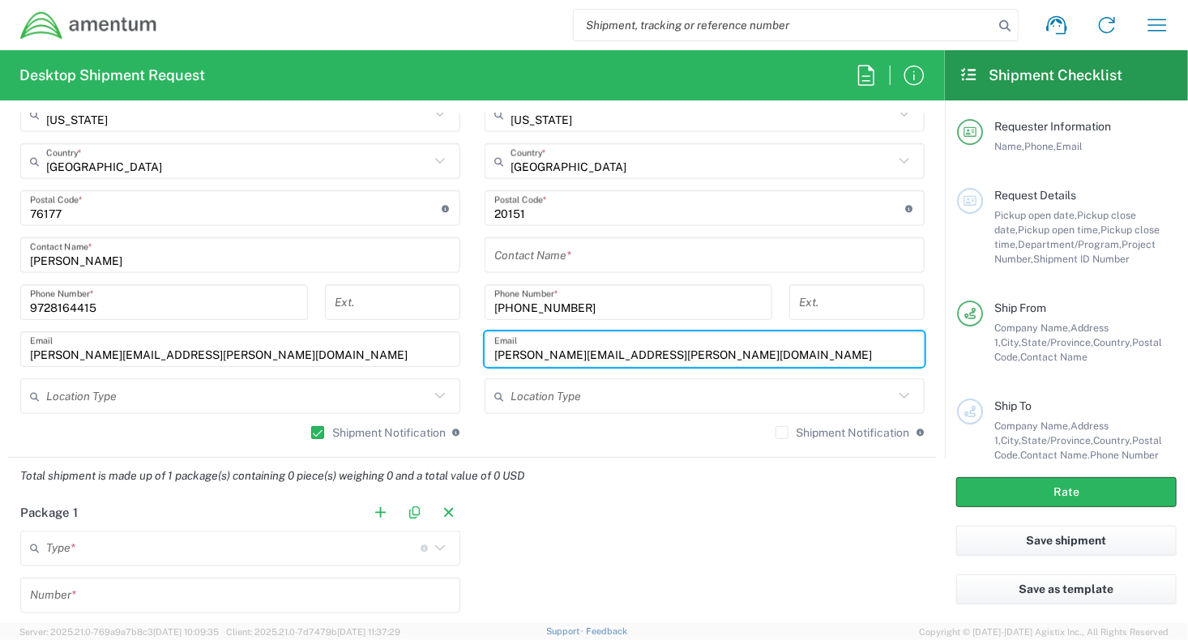
click at [457, 351] on div "Ship From AFW Location AFW [PHONE_NUMBER] [PHONE_NUMBER] [PHONE_NUMBER] [PHONE_…" at bounding box center [472, 141] width 929 height 633
type input "[PERSON_NAME][EMAIL_ADDRESS][PERSON_NAME][DOMAIN_NAME]"
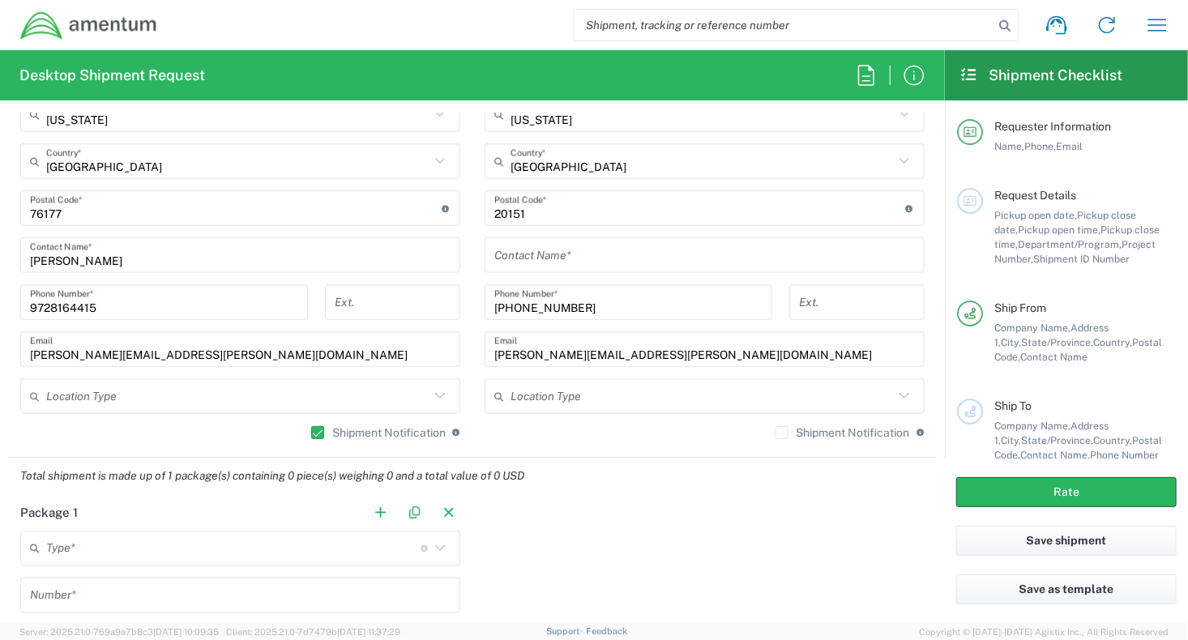
click at [657, 501] on div "Package 1 Type * Material used to package goods Crate(s) Envelope Pallet(s) Ove…" at bounding box center [472, 645] width 929 height 303
click at [578, 571] on div "Package 1 Type * Material used to package goods Crate(s) Envelope Pallet(s) Ove…" at bounding box center [472, 645] width 929 height 303
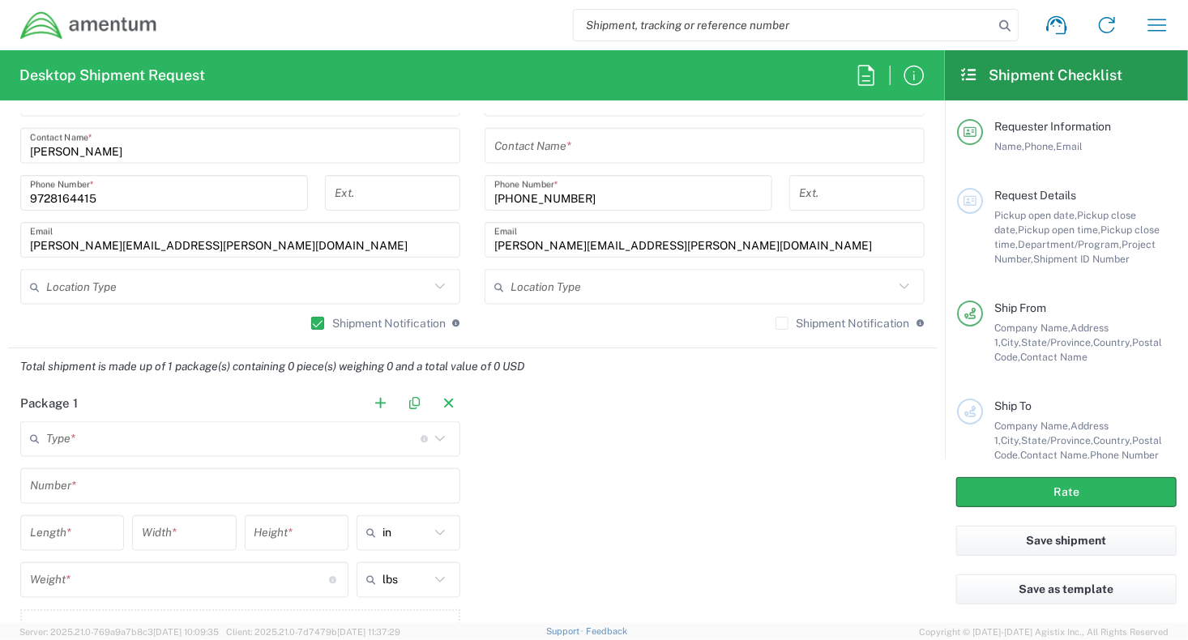
scroll to position [1296, 0]
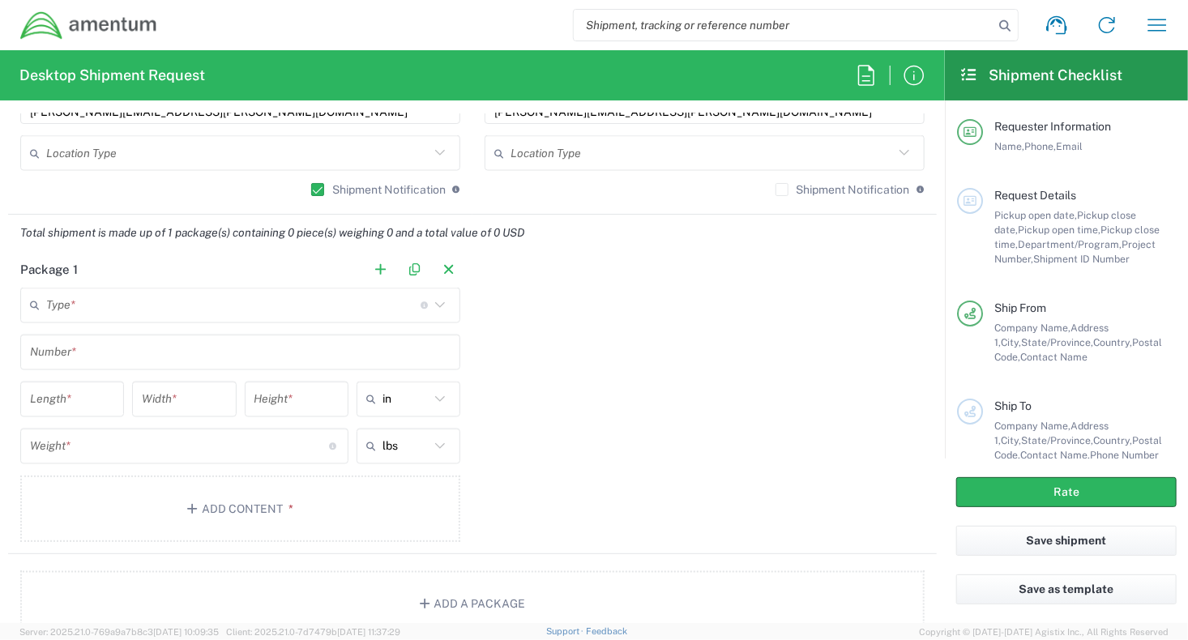
click at [300, 303] on input "text" at bounding box center [233, 306] width 374 height 28
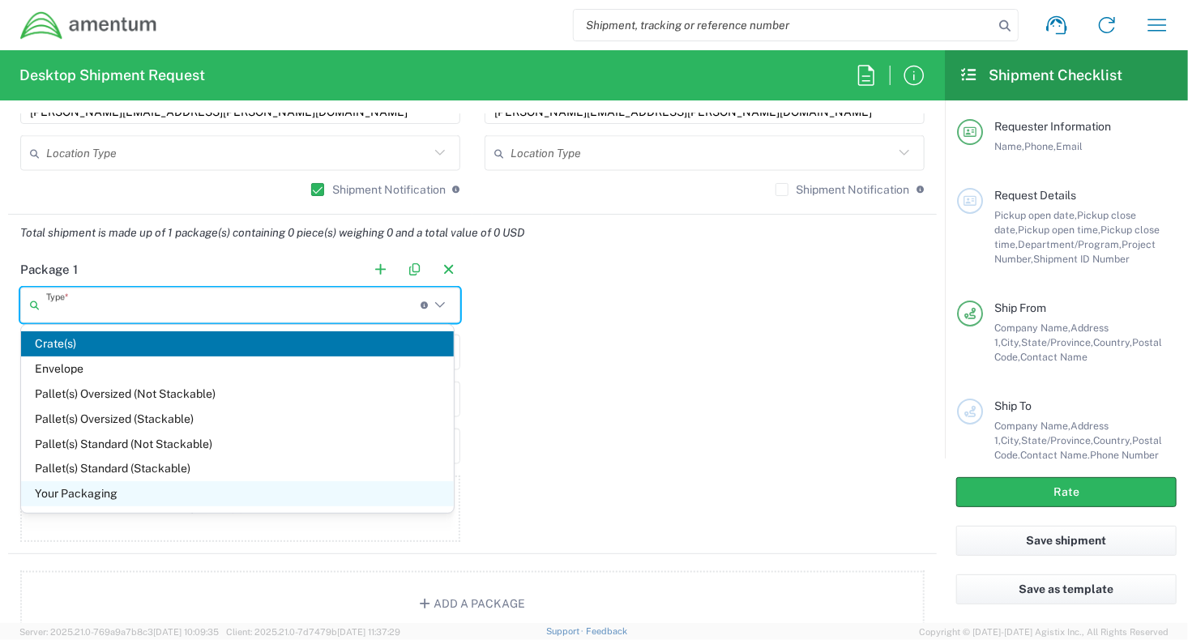
click at [152, 497] on span "Your Packaging" at bounding box center [237, 493] width 433 height 25
type input "Your Packaging"
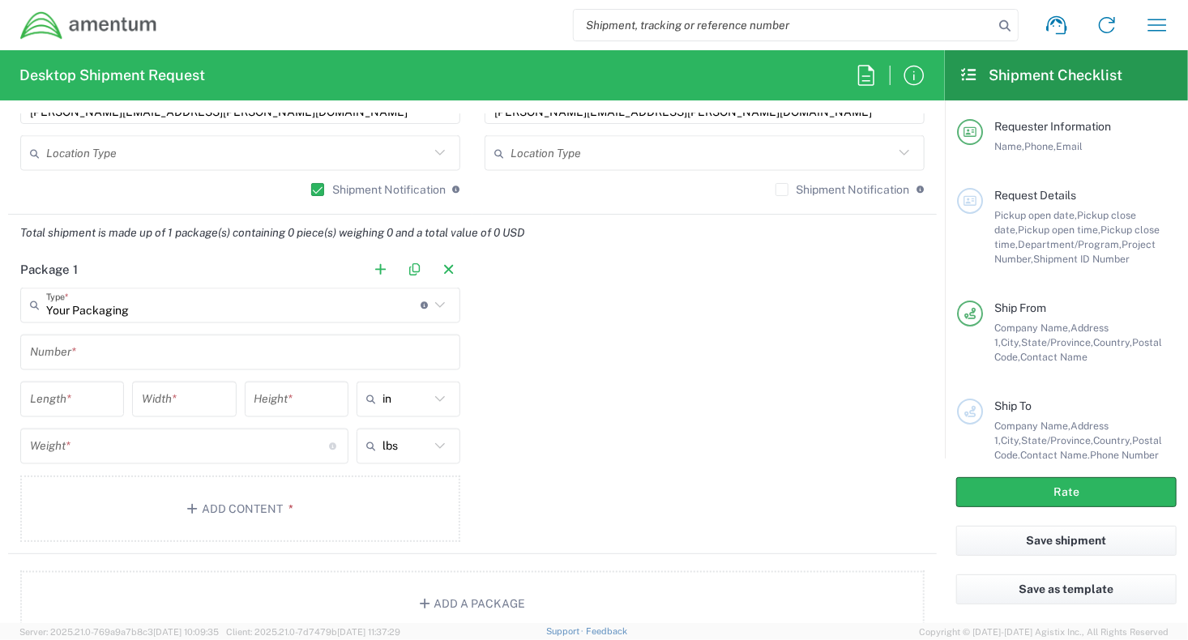
click at [207, 349] on input "text" at bounding box center [240, 353] width 421 height 28
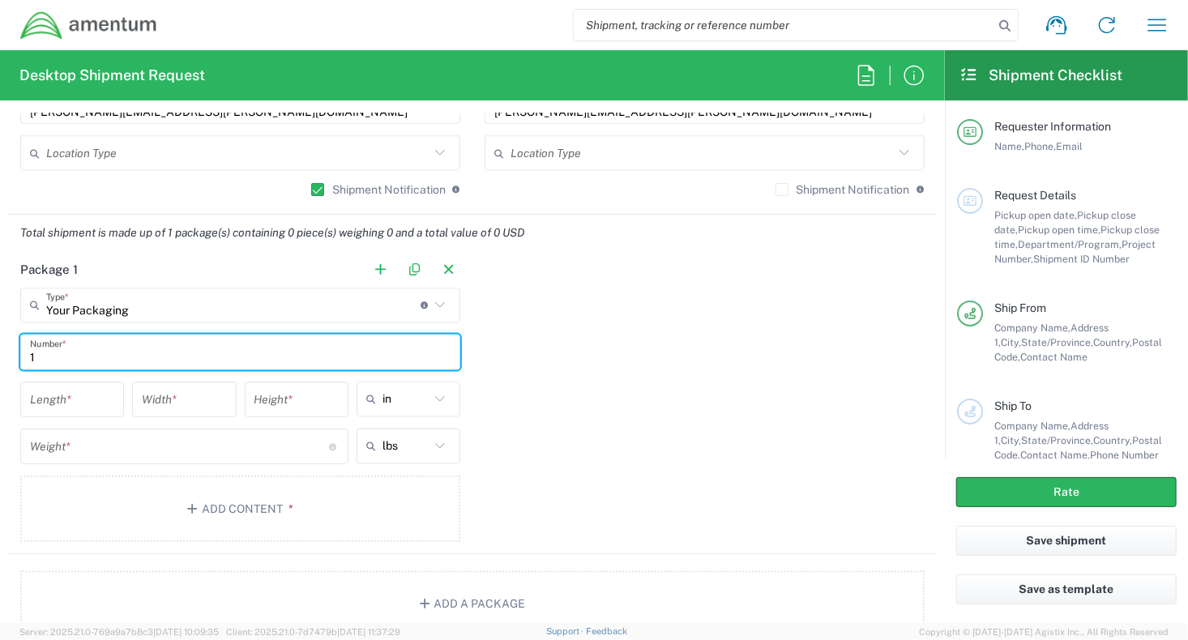
type input "1"
click at [77, 398] on input "number" at bounding box center [72, 400] width 84 height 28
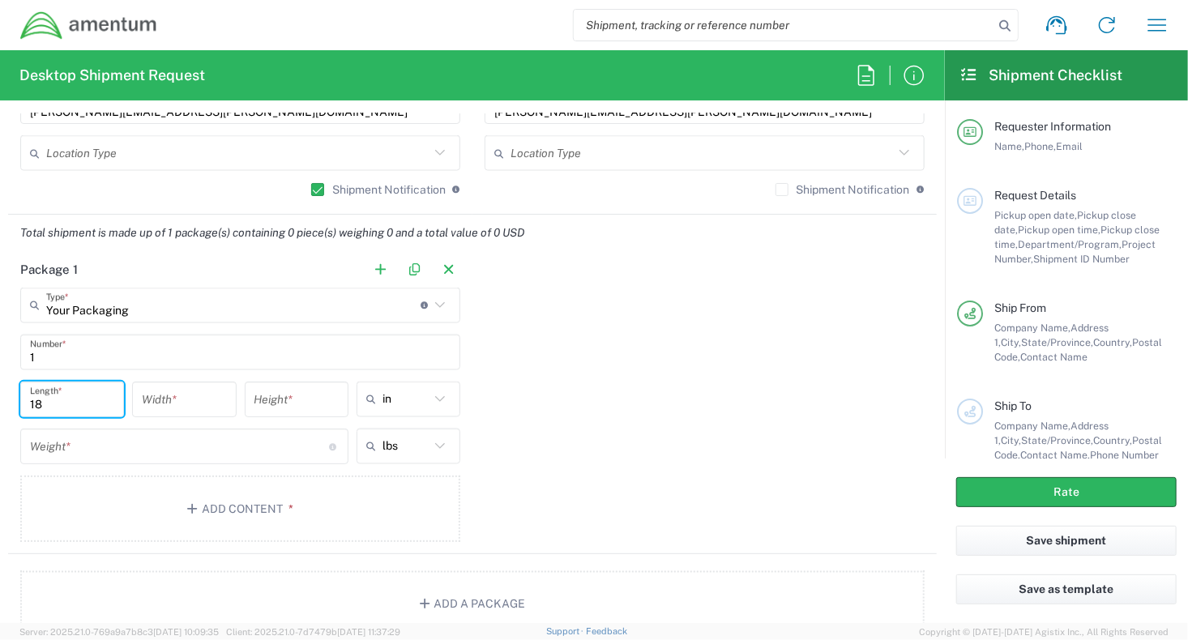
type input "18"
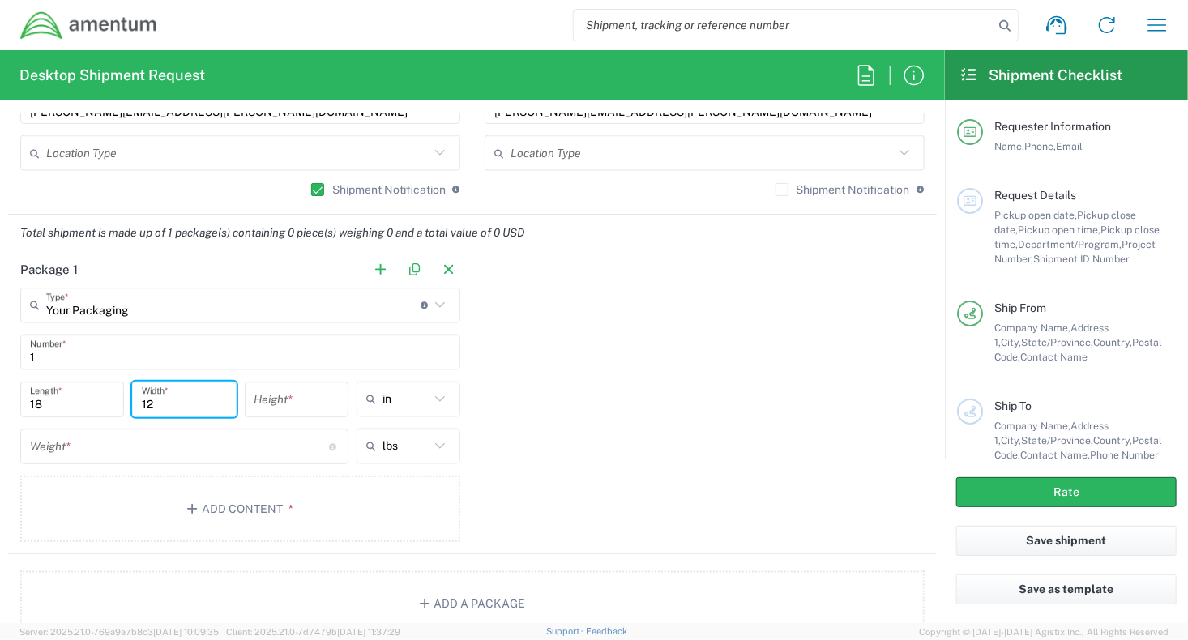
type input "12"
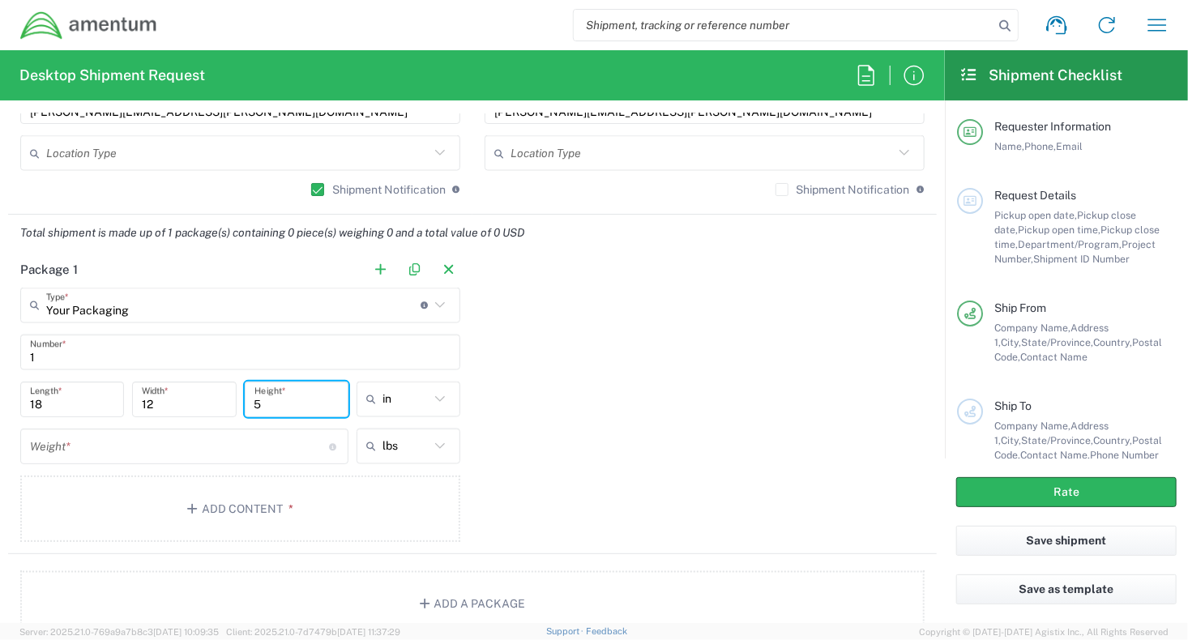
type input "5"
click at [373, 438] on span "in" at bounding box center [402, 437] width 100 height 25
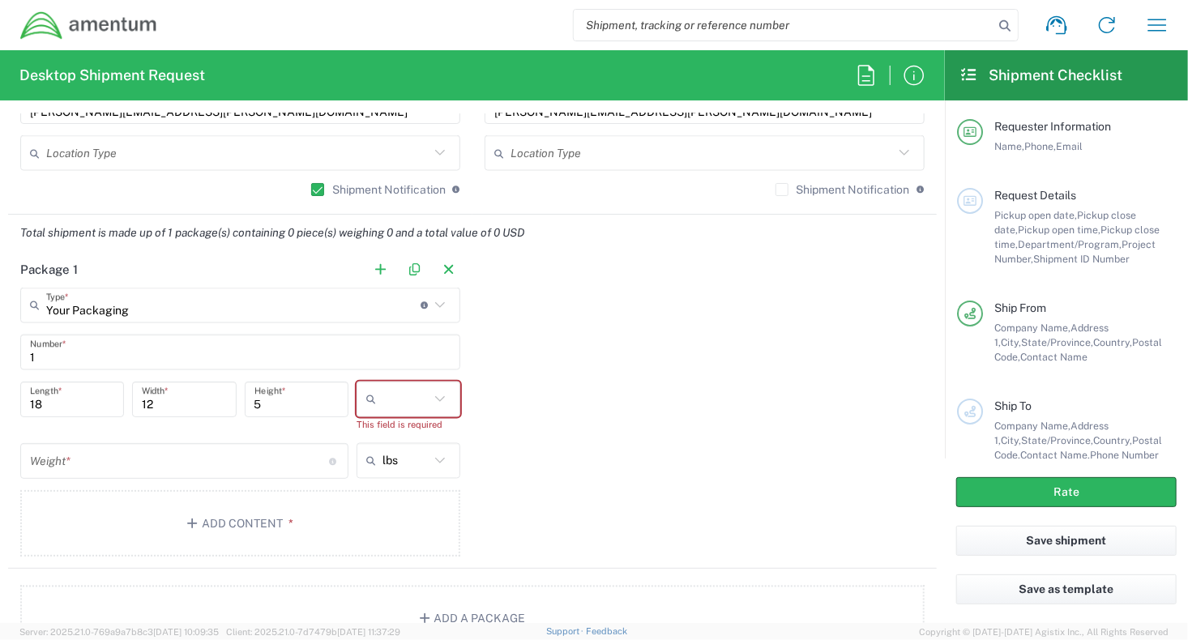
click at [418, 394] on input "text" at bounding box center [405, 399] width 47 height 26
click at [374, 487] on span "in" at bounding box center [402, 488] width 100 height 25
type input "in"
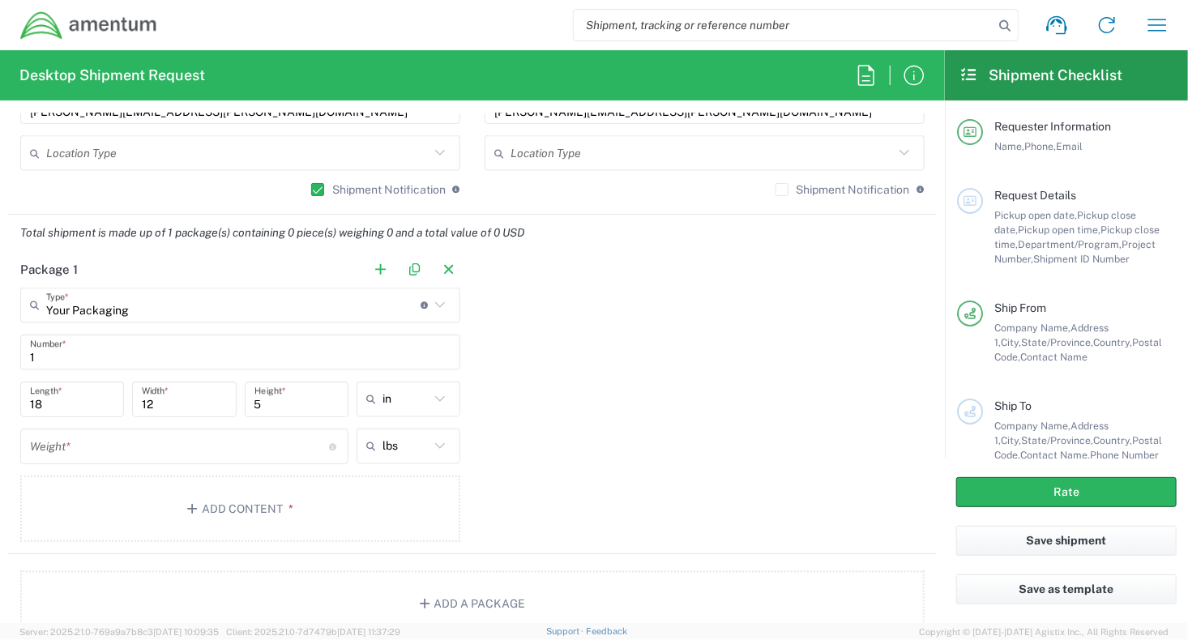
click at [567, 356] on div "Package 1 Your Packaging Type * Material used to package goods Crate(s) Envelop…" at bounding box center [472, 402] width 929 height 303
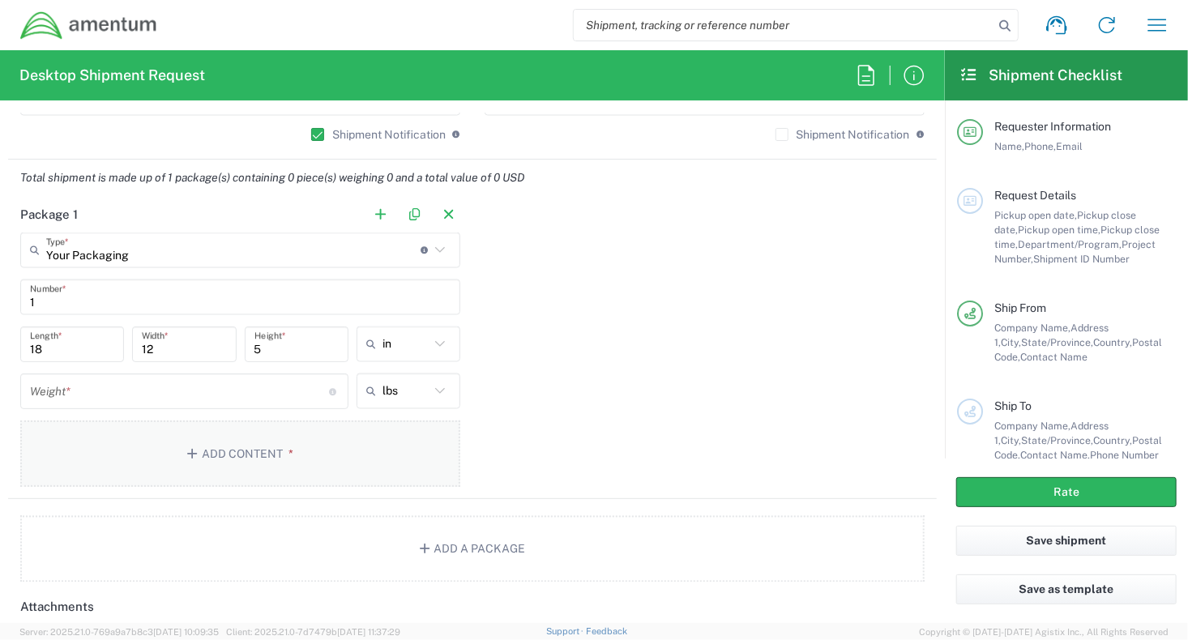
scroll to position [1458, 0]
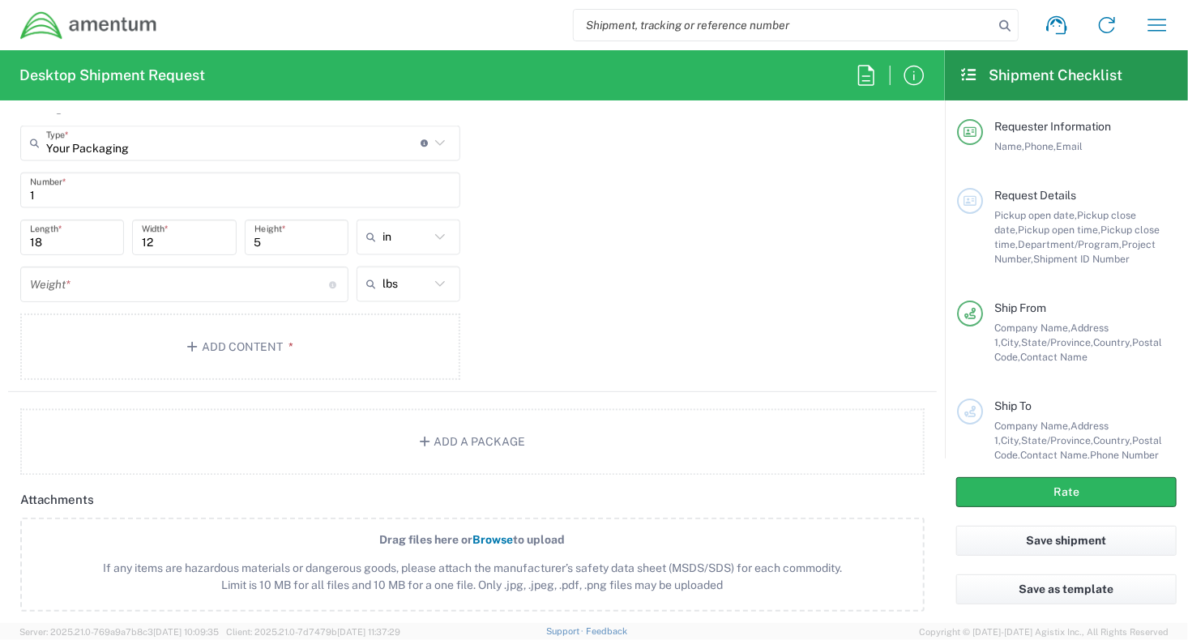
click at [126, 283] on input "number" at bounding box center [180, 285] width 300 height 28
type input "5"
click at [434, 281] on icon at bounding box center [439, 284] width 21 height 21
click at [384, 327] on span "lbs" at bounding box center [402, 322] width 100 height 25
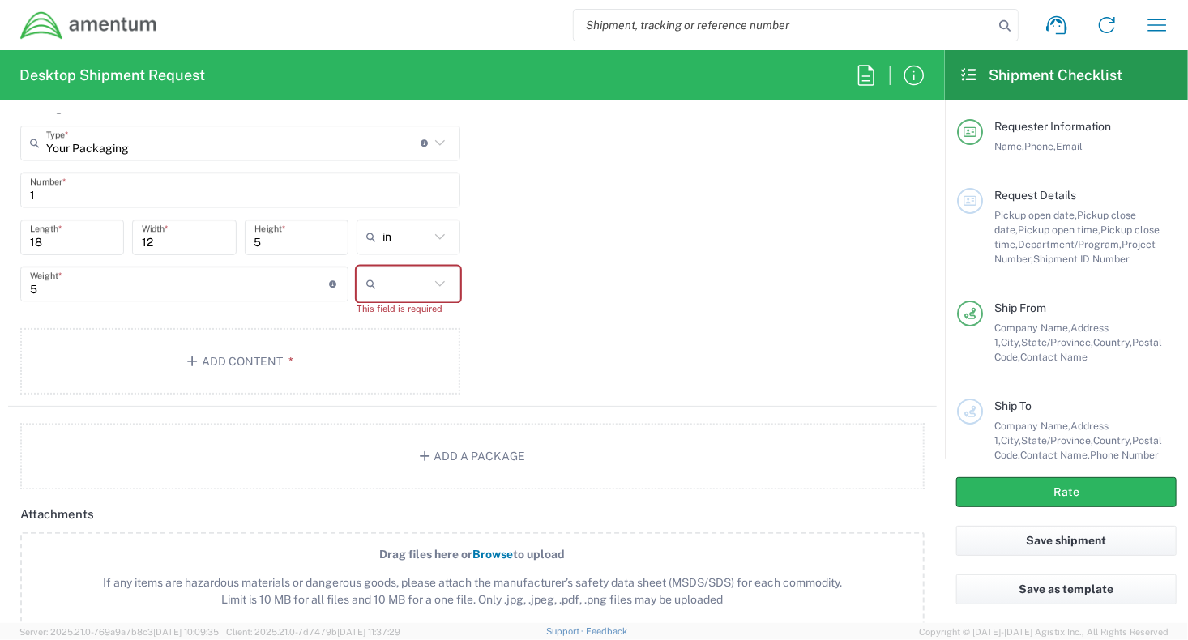
click at [583, 265] on div "Package 1 Your Packaging Type * Material used to package goods Crate(s) Envelop…" at bounding box center [472, 248] width 929 height 318
click at [295, 350] on button "Add Content *" at bounding box center [240, 361] width 440 height 66
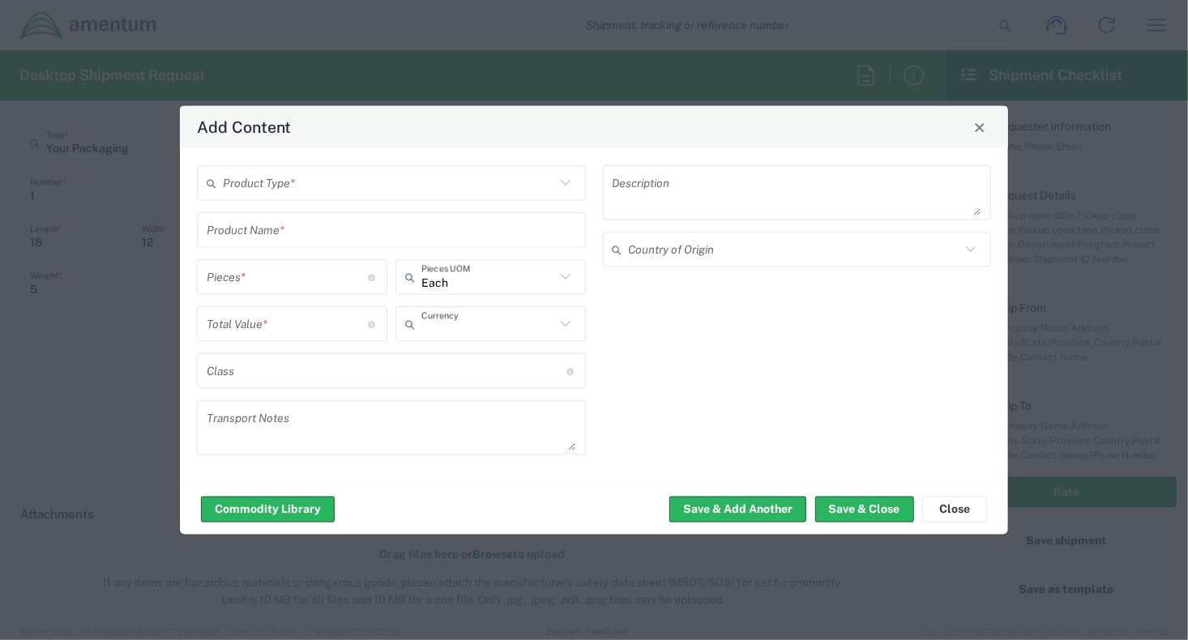
type input "US Dollar"
click at [404, 176] on input "text" at bounding box center [389, 183] width 332 height 28
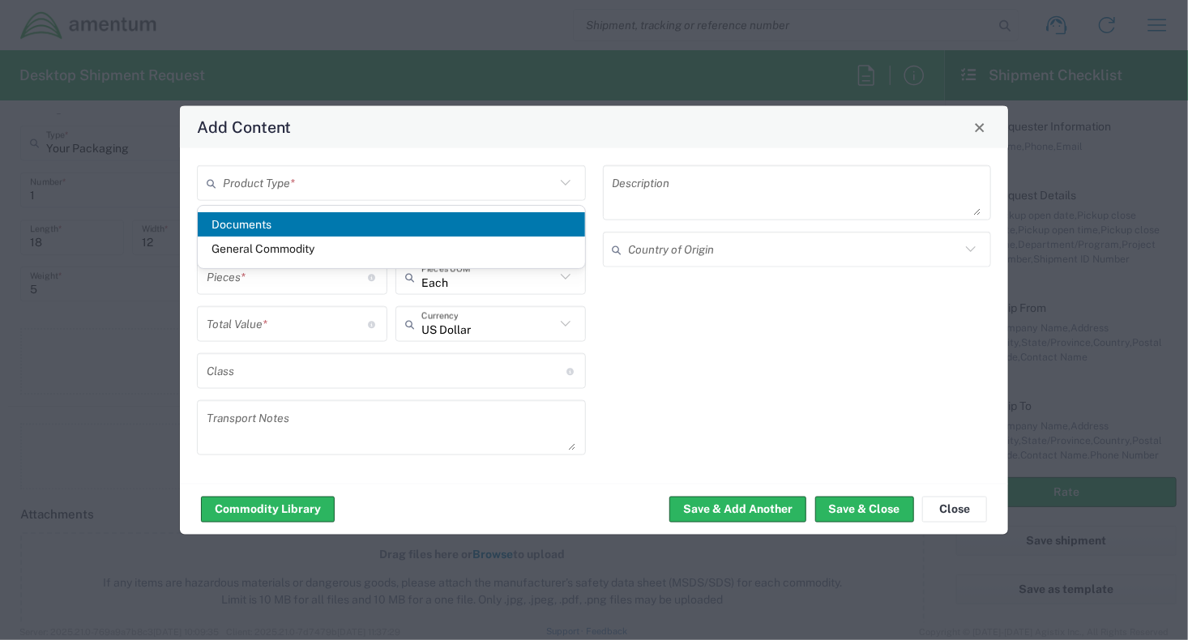
click at [368, 225] on span "Documents" at bounding box center [391, 224] width 387 height 25
type input "Documents"
type input "1"
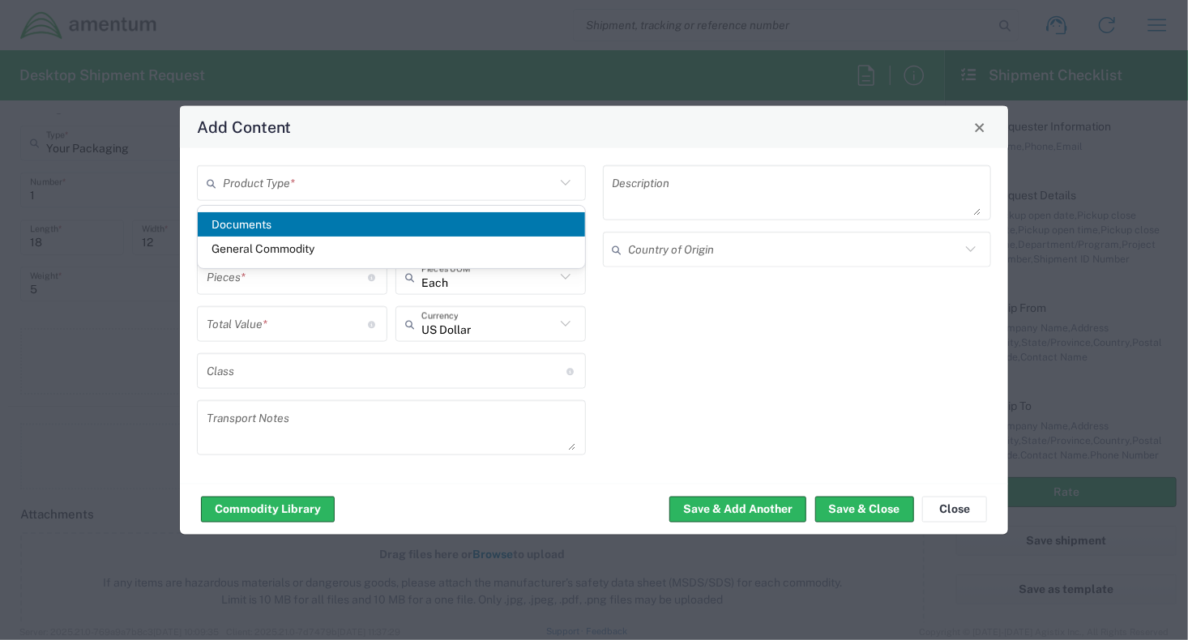
type textarea "Documents"
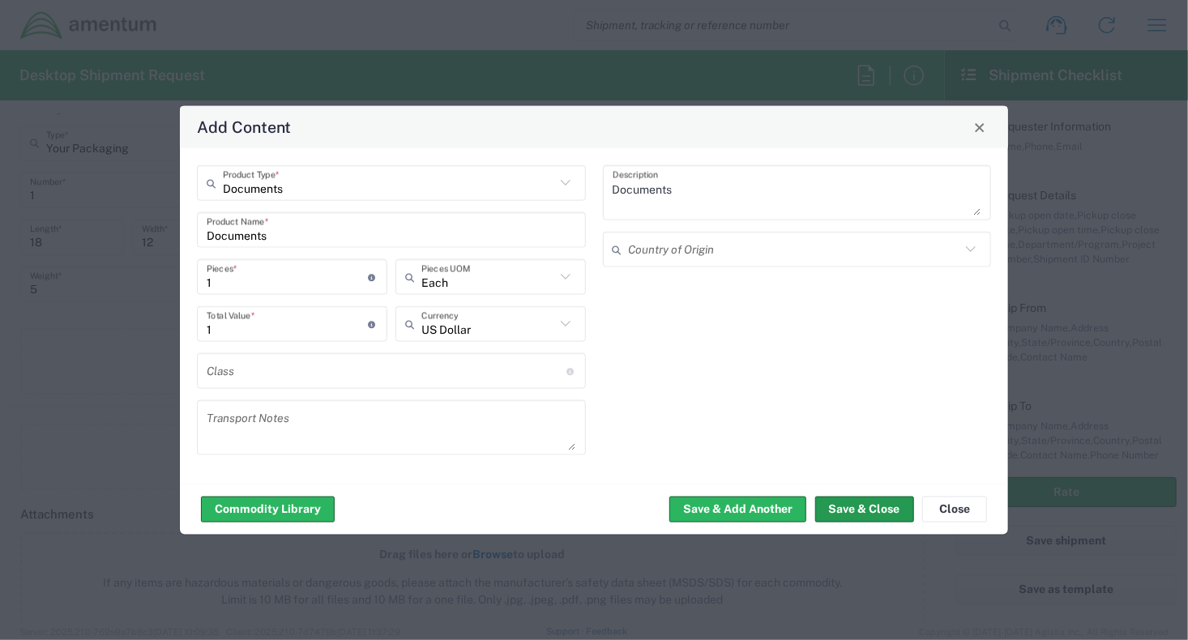
click at [851, 516] on button "Save & Close" at bounding box center [864, 509] width 99 height 26
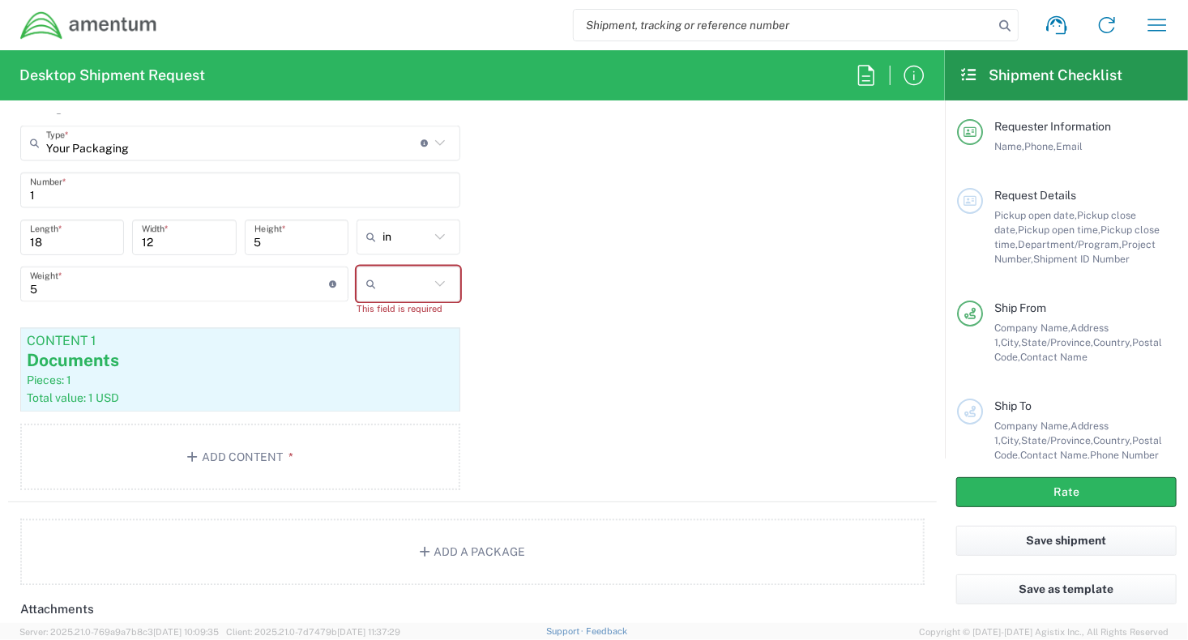
scroll to position [1539, 0]
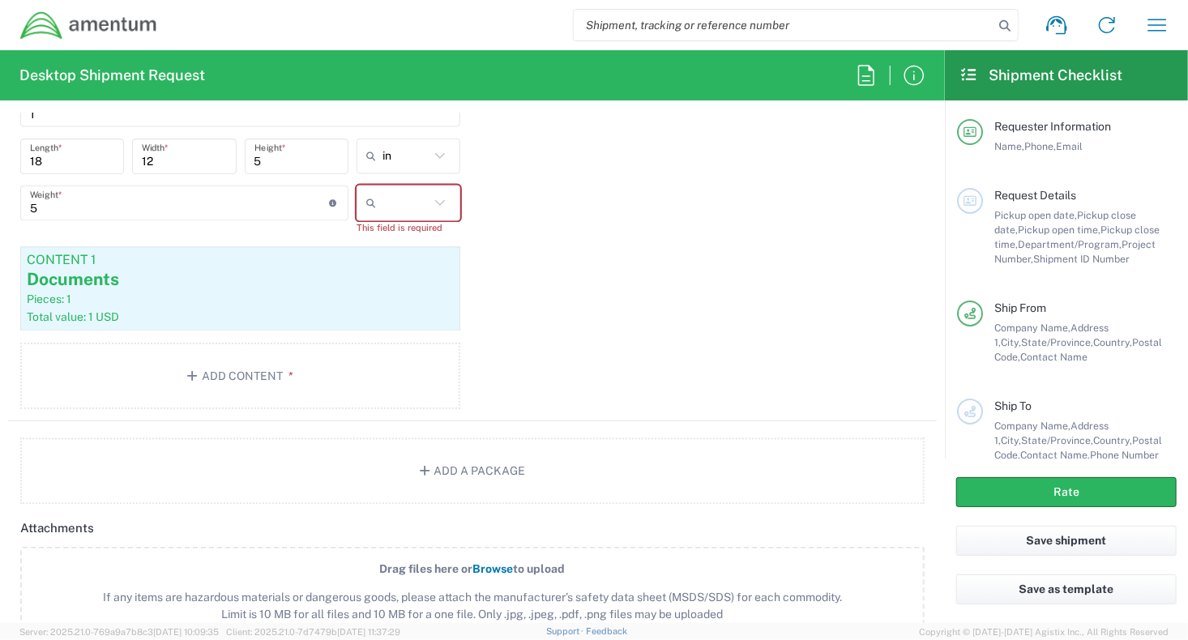
click at [433, 199] on icon at bounding box center [439, 203] width 21 height 21
click at [395, 271] on span "lbs" at bounding box center [402, 266] width 100 height 25
type input "lbs"
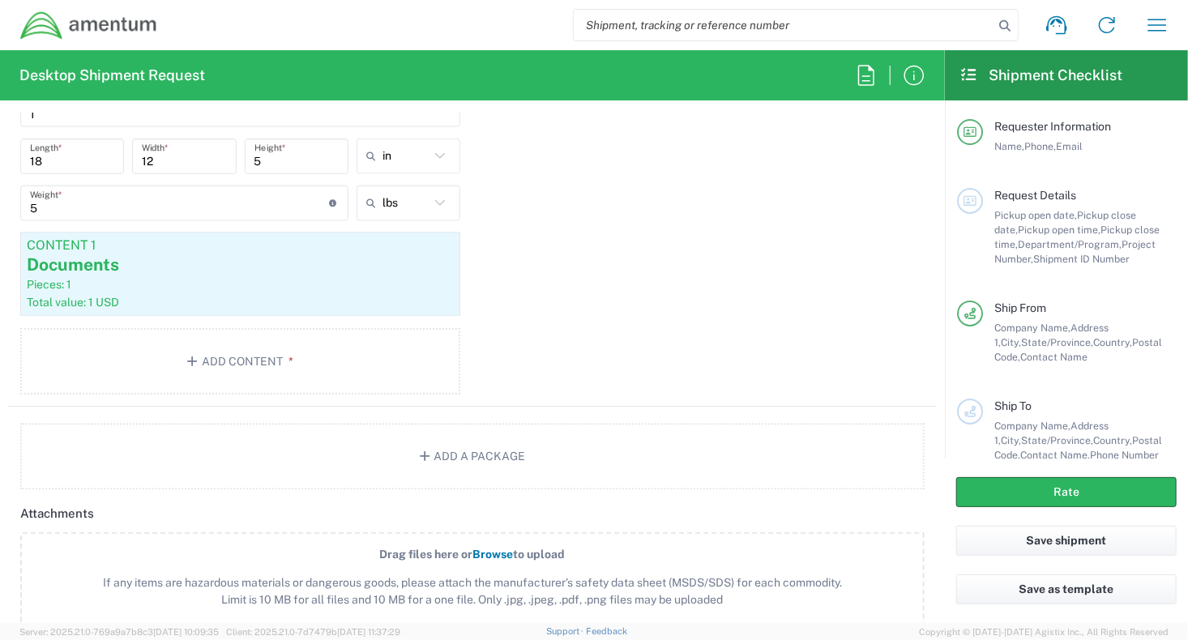
click at [605, 263] on div "Package 1 Your Packaging Type * Material used to package goods Crate(s) Envelop…" at bounding box center [472, 207] width 929 height 399
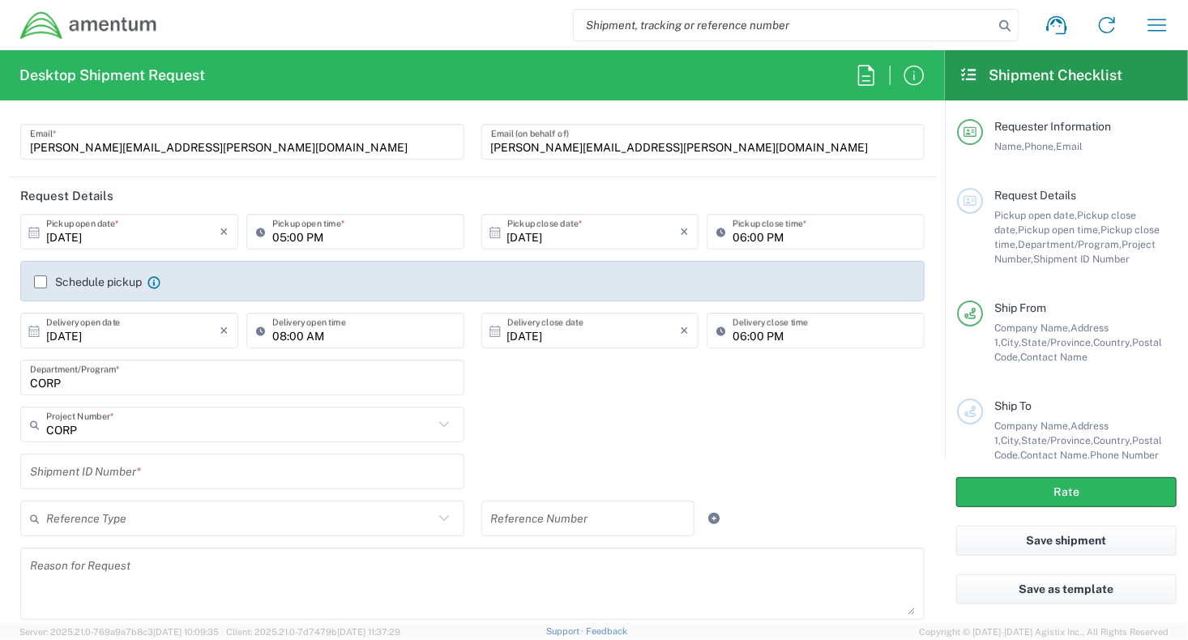
scroll to position [162, 0]
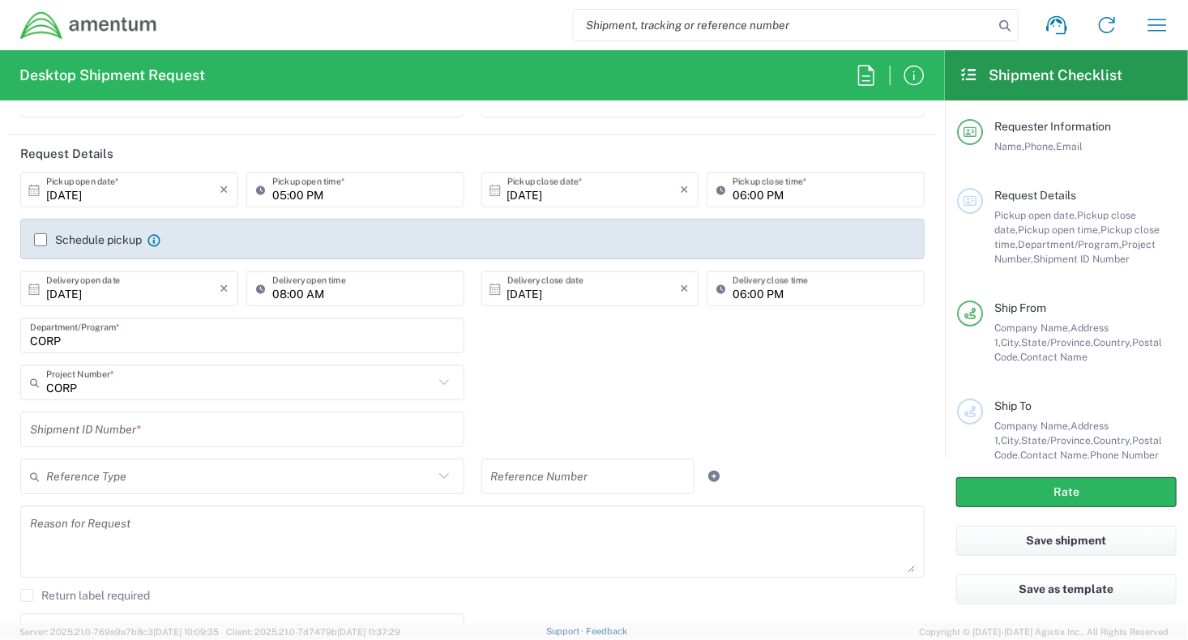
click at [120, 341] on input "CORP" at bounding box center [242, 336] width 425 height 28
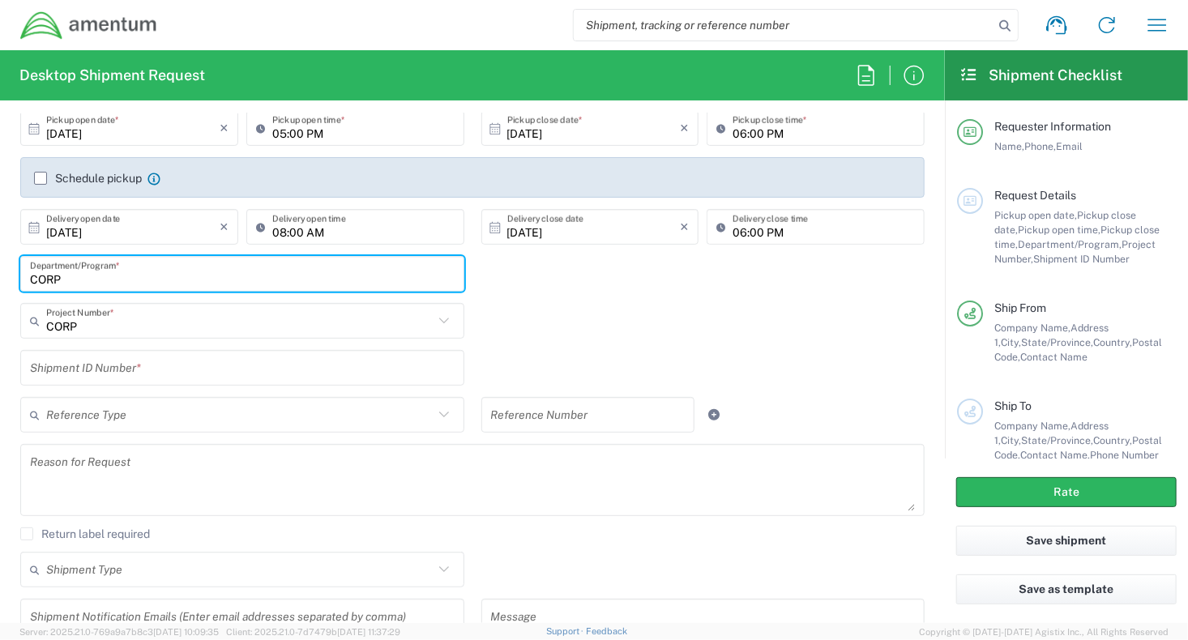
scroll to position [243, 0]
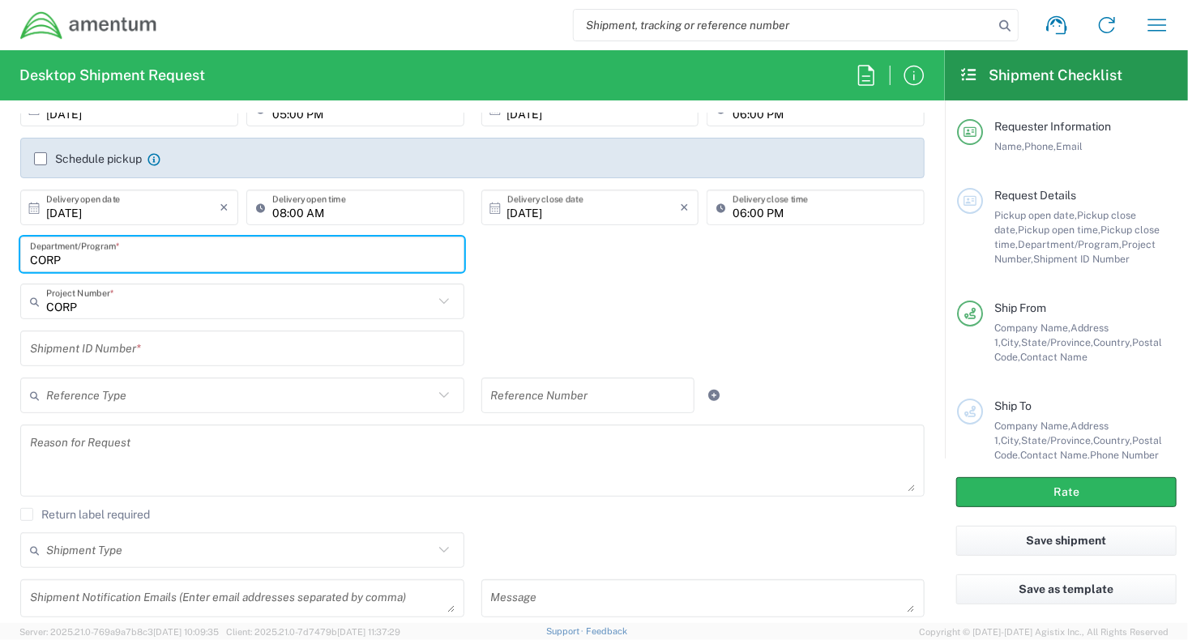
drag, startPoint x: 88, startPoint y: 258, endPoint x: -23, endPoint y: 261, distance: 111.1
click at [0, 261] on html "Shipment request Shipment tracking Shipment estimator Desktop shipment request …" at bounding box center [594, 320] width 1188 height 640
type input "BD"
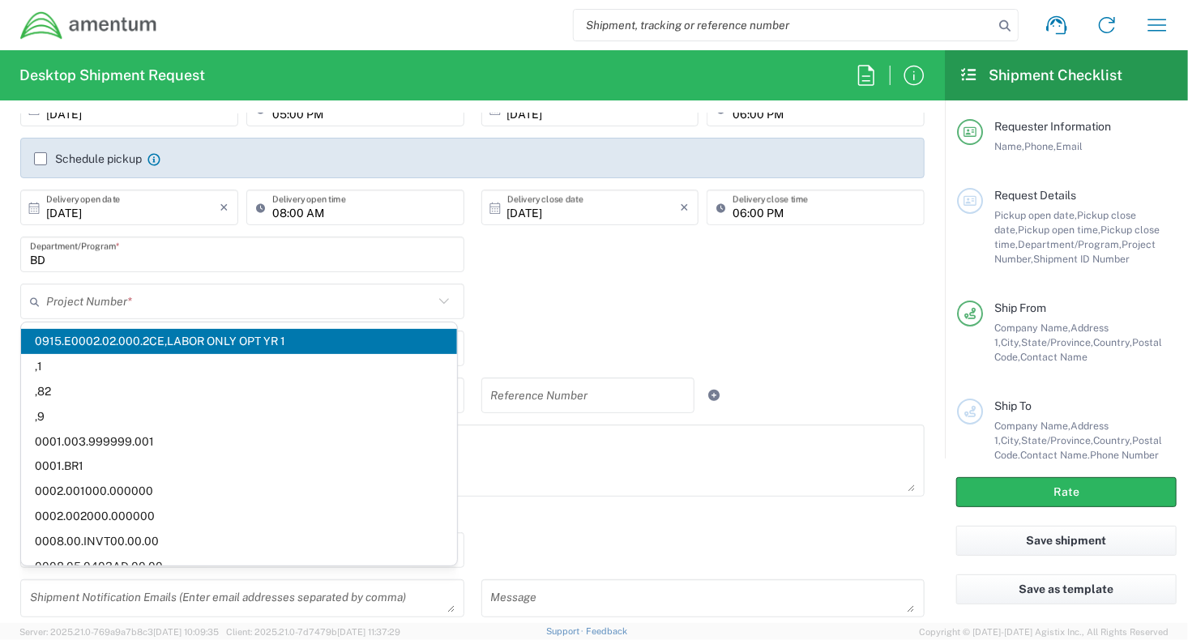
click at [492, 562] on div "Shipment Type Batch Regular" at bounding box center [472, 555] width 921 height 47
type input "CORP"
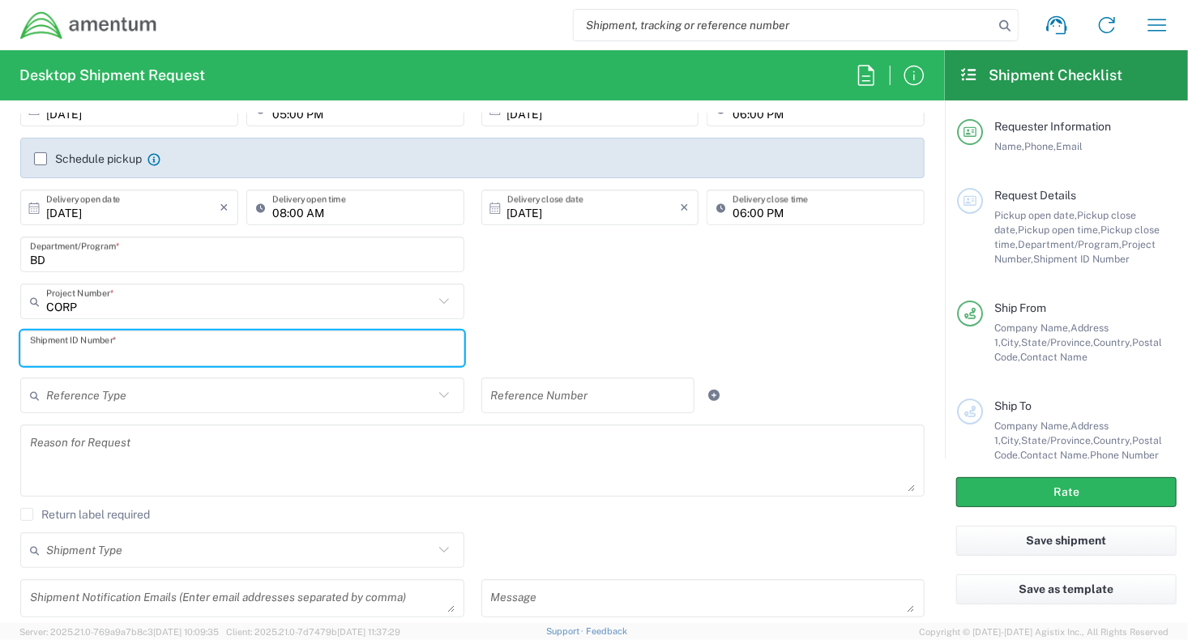
click at [133, 349] on input "text" at bounding box center [242, 349] width 425 height 28
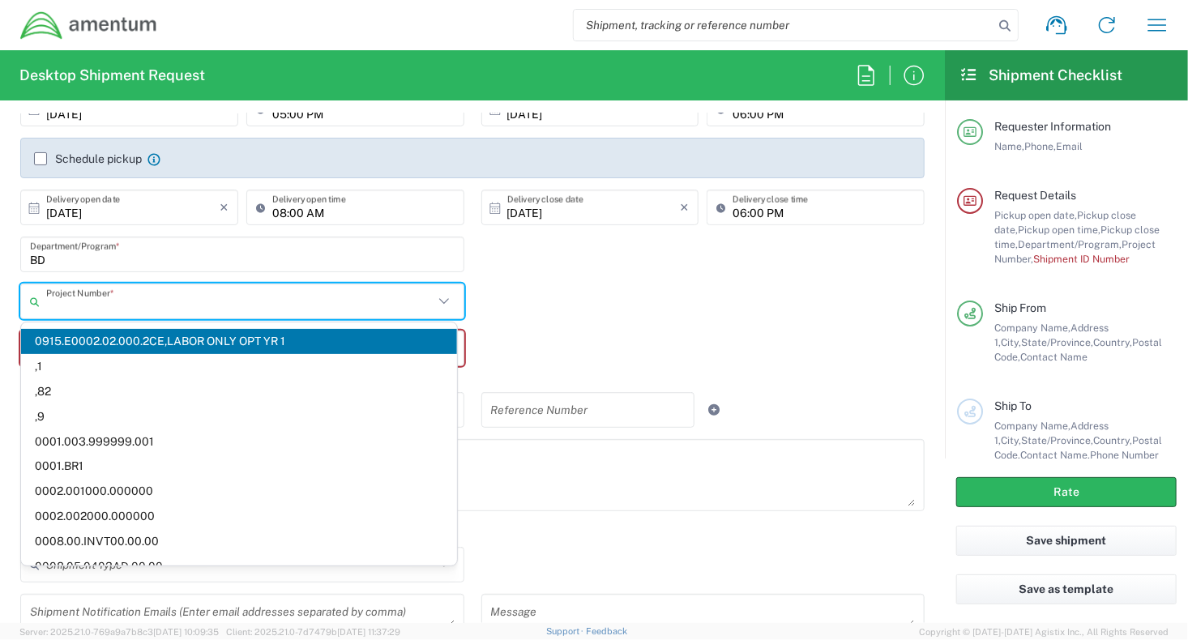
click at [128, 313] on input "text" at bounding box center [239, 302] width 387 height 28
paste input "BDPR.705093.76050"
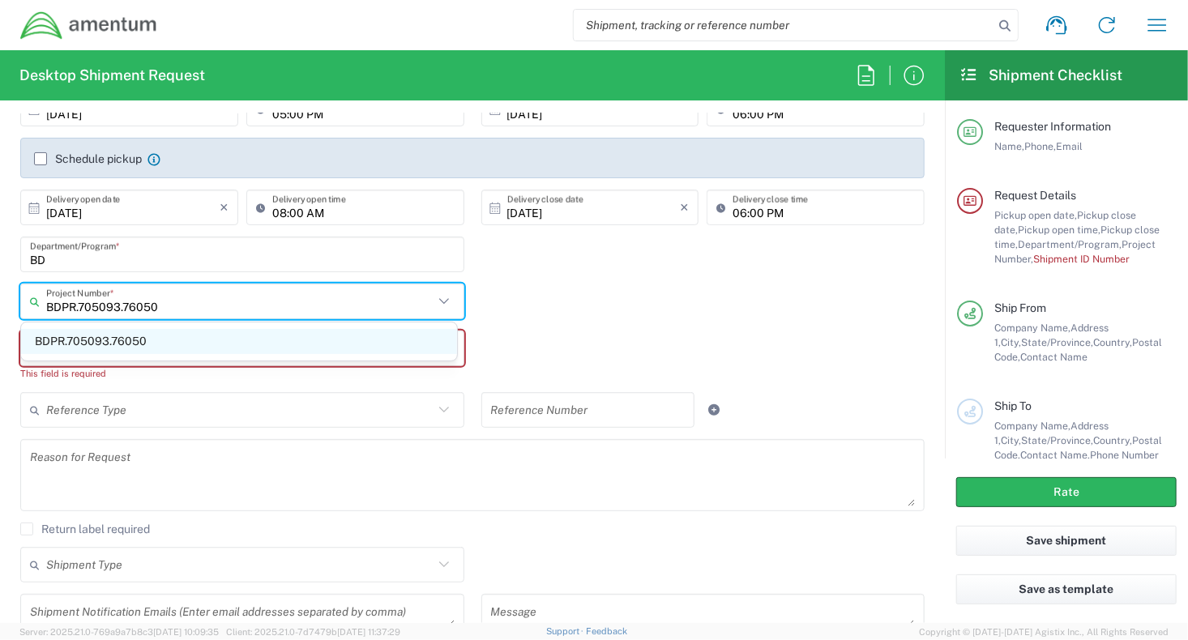
type input "BDPR.705093.76050"
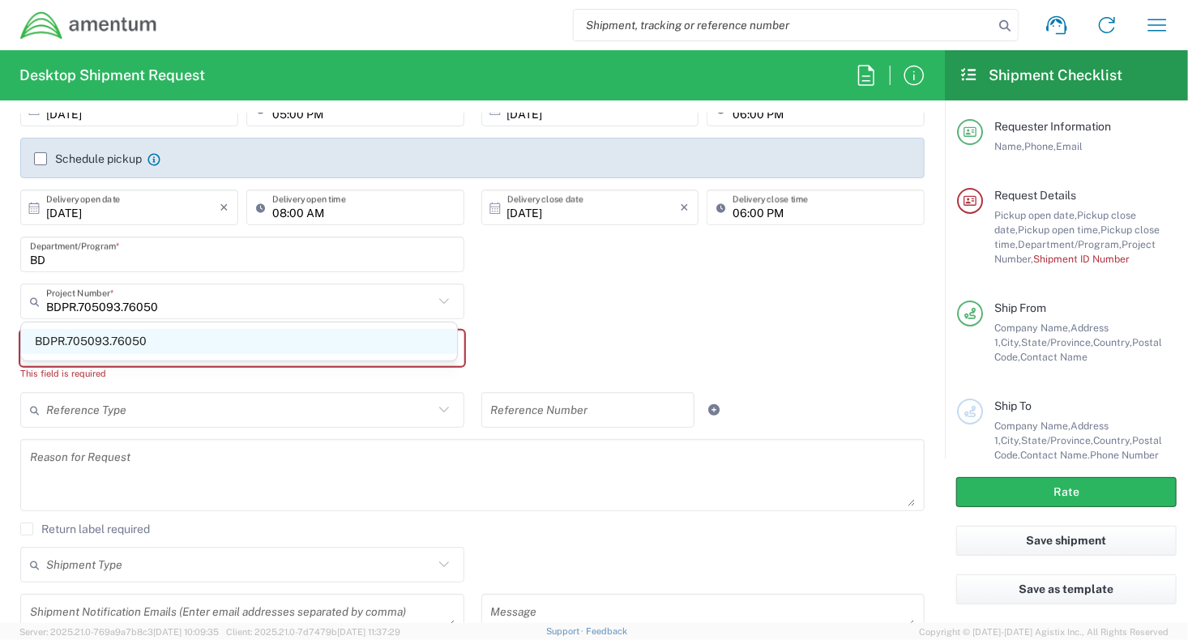
click at [169, 341] on span "BDPR.705093.76050" at bounding box center [239, 341] width 436 height 25
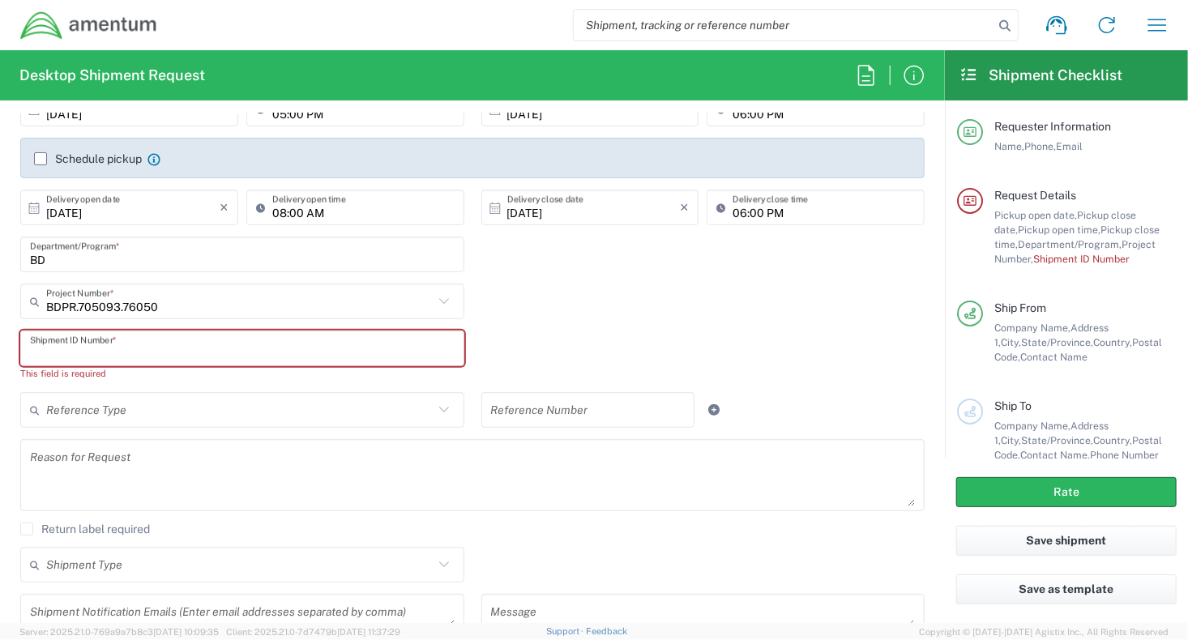
click at [156, 350] on input "text" at bounding box center [242, 349] width 425 height 28
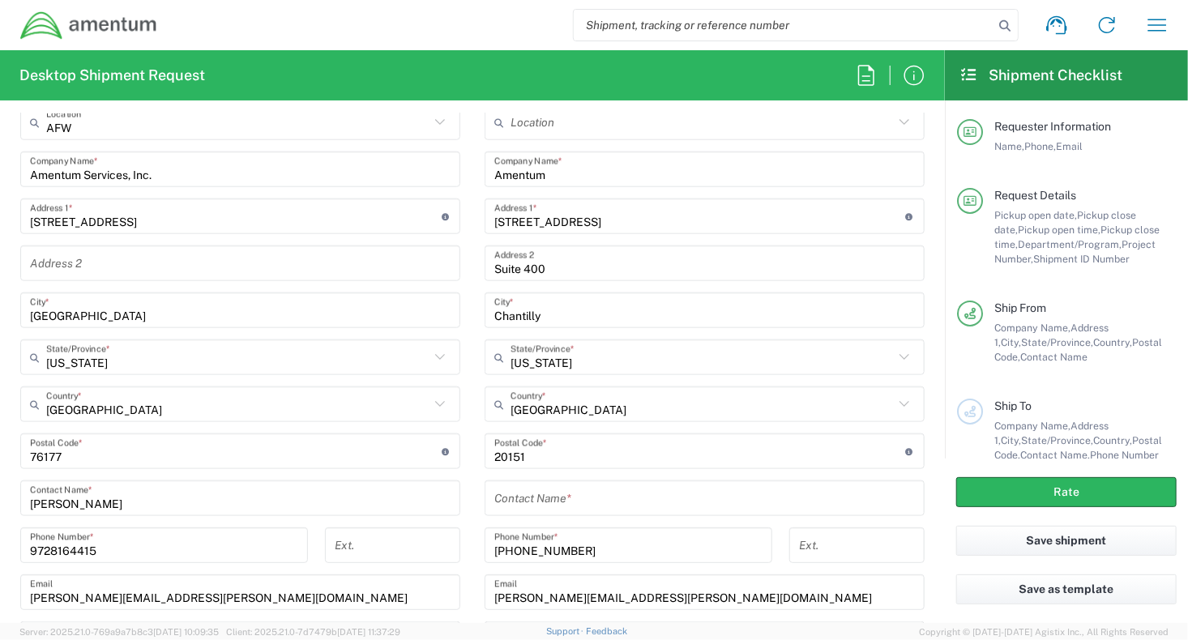
scroll to position [891, 0]
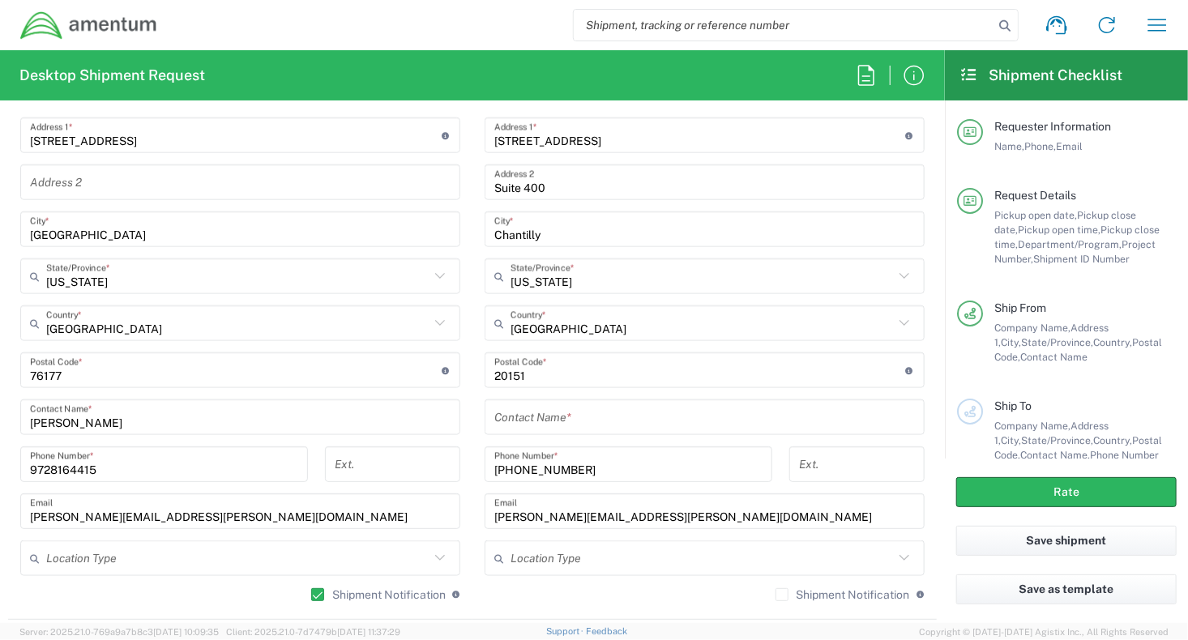
type input "GLOBE II Covers and Tabs"
click at [561, 413] on input "text" at bounding box center [704, 418] width 421 height 28
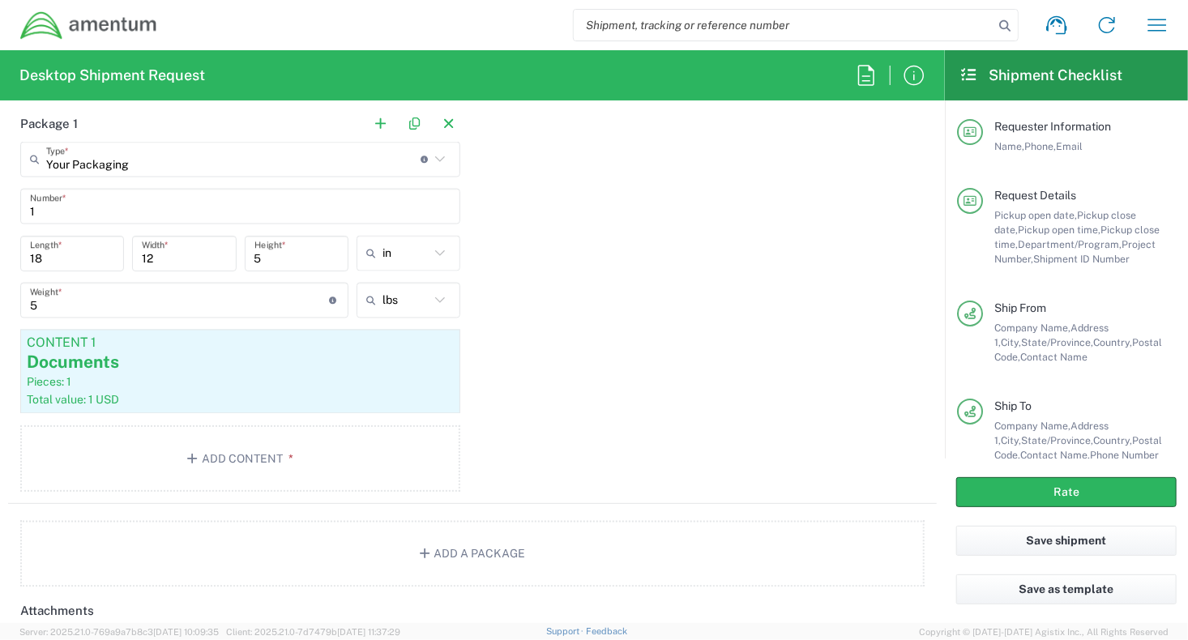
scroll to position [1702, 0]
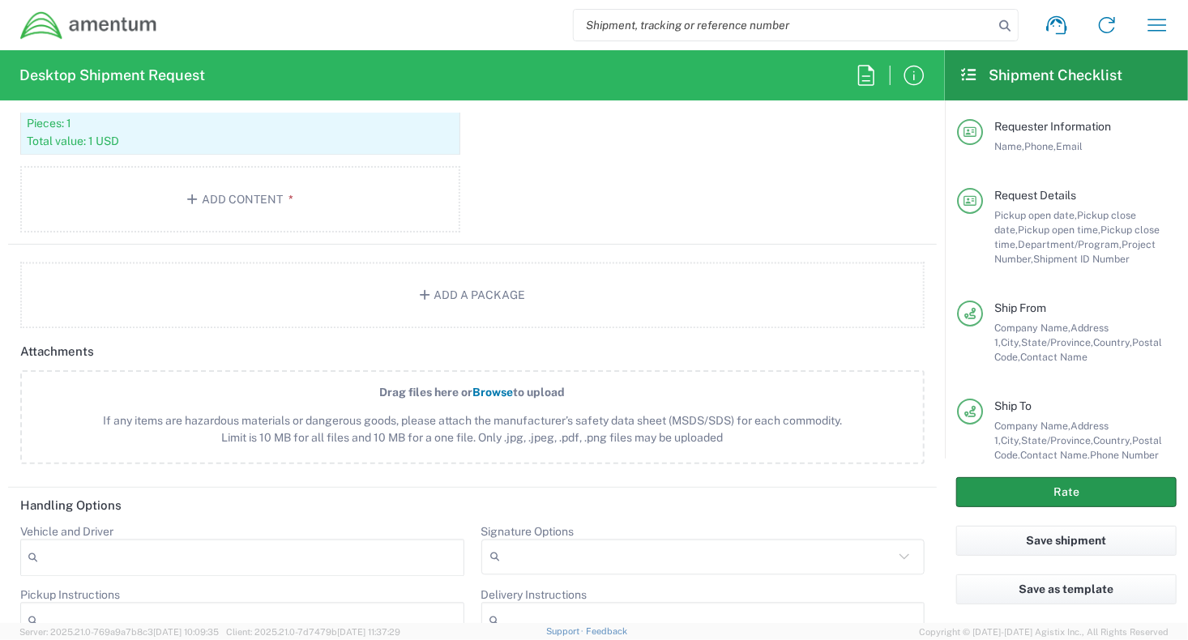
type input "[PERSON_NAME]"
click at [1003, 487] on button "Rate" at bounding box center [1066, 492] width 220 height 30
type input "CORP"
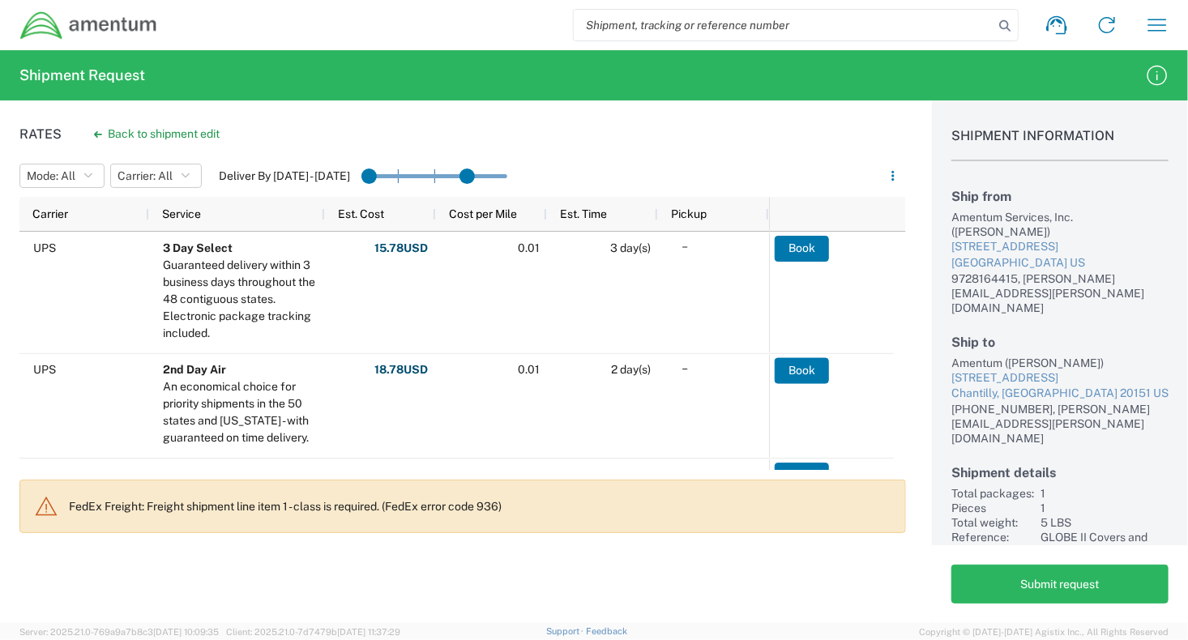
drag, startPoint x: 498, startPoint y: 176, endPoint x: 392, endPoint y: 178, distance: 106.2
drag, startPoint x: 460, startPoint y: 181, endPoint x: 399, endPoint y: 176, distance: 61.8
drag, startPoint x: 423, startPoint y: 178, endPoint x: 404, endPoint y: 177, distance: 19.5
click at [404, 177] on agx-slider-range-input at bounding box center [434, 176] width 146 height 26
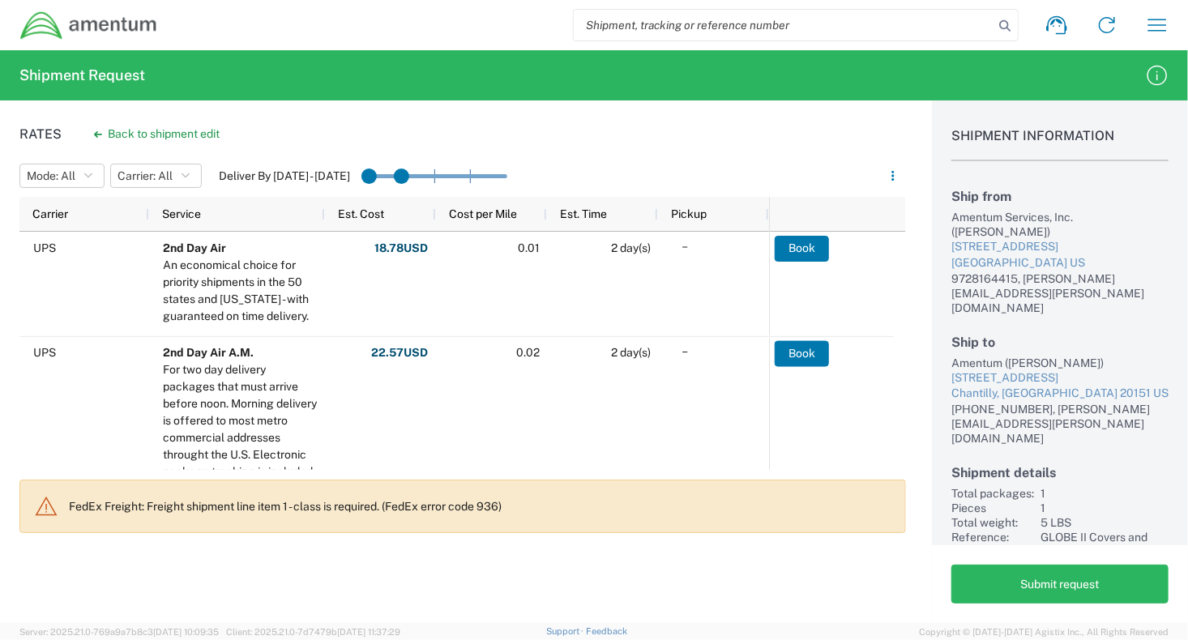
drag, startPoint x: 429, startPoint y: 179, endPoint x: 357, endPoint y: 178, distance: 72.1
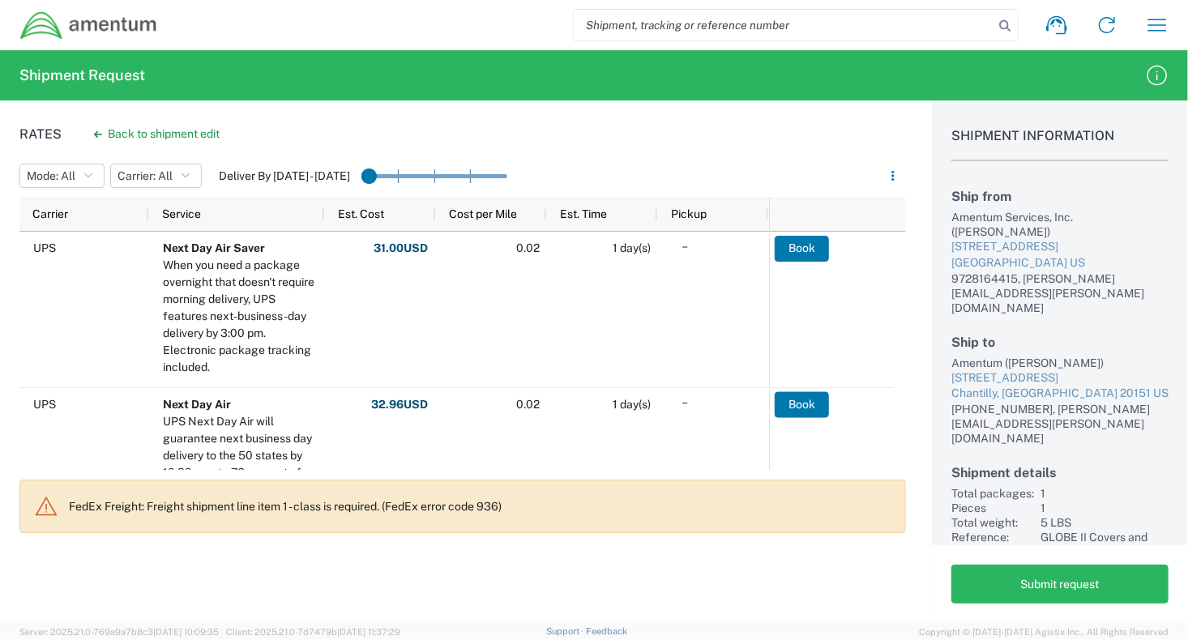
drag, startPoint x: 399, startPoint y: 175, endPoint x: 366, endPoint y: 177, distance: 33.3
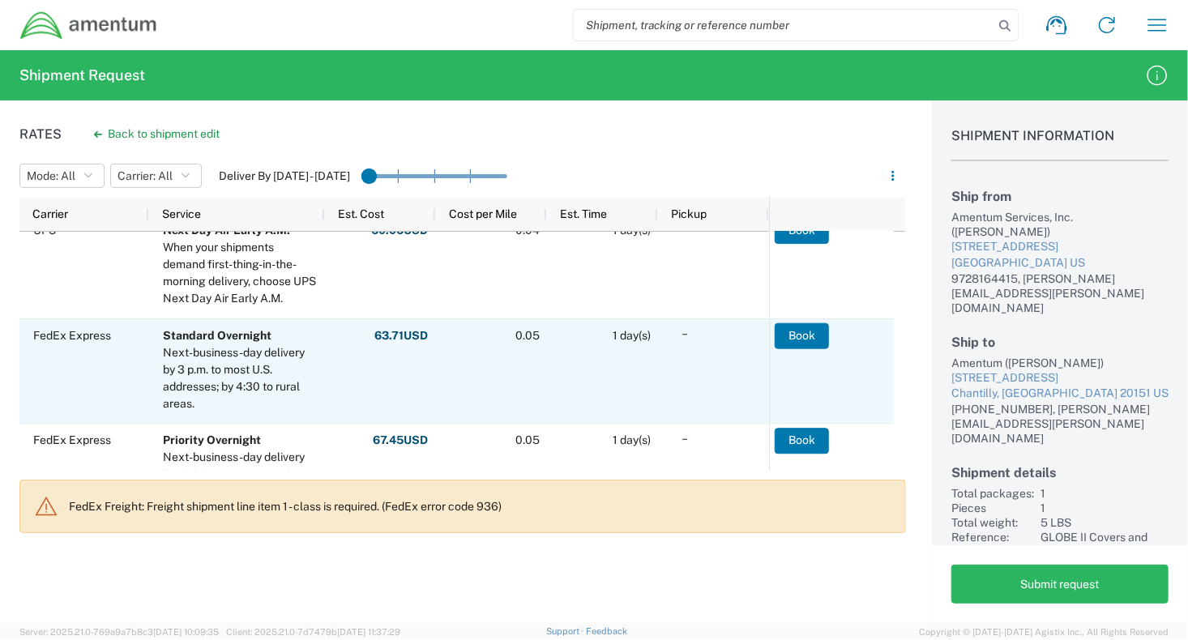
scroll to position [405, 0]
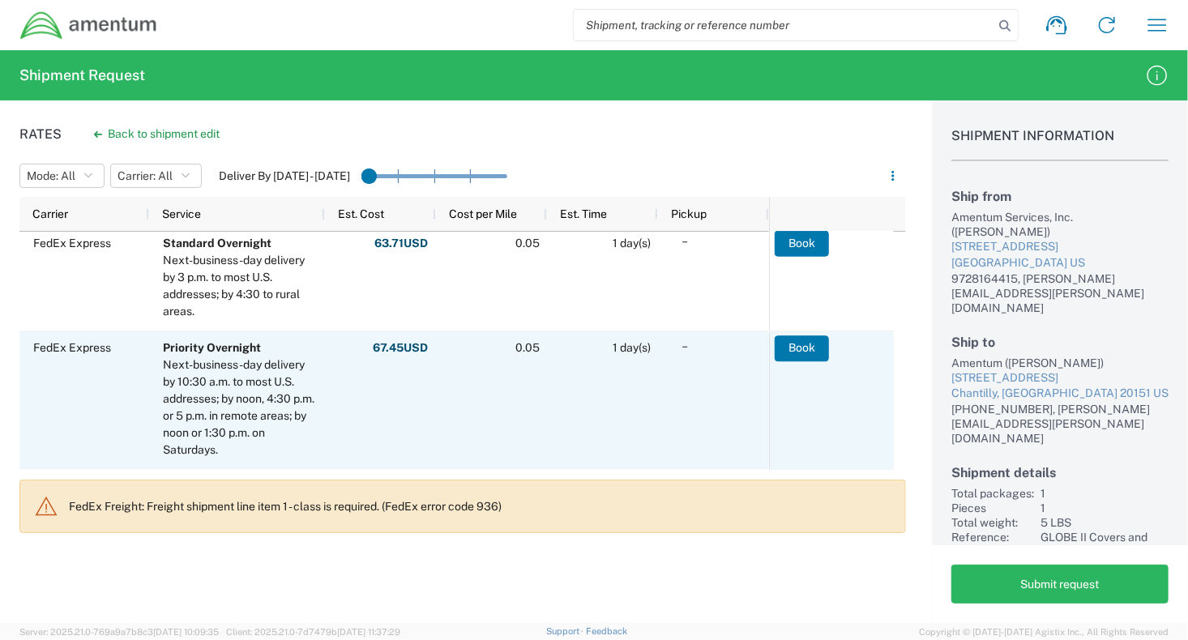
click at [483, 365] on div "0.05" at bounding box center [491, 401] width 111 height 139
click at [798, 351] on button "Book" at bounding box center [802, 348] width 54 height 26
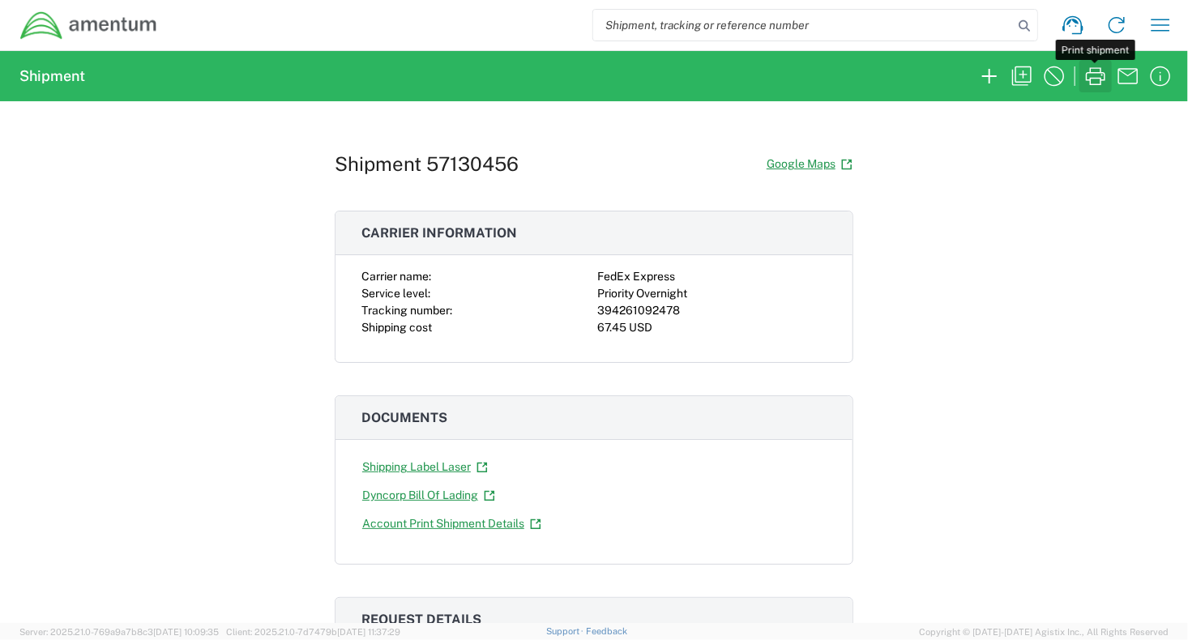
click at [1095, 78] on icon "button" at bounding box center [1095, 76] width 19 height 18
